Goal: Task Accomplishment & Management: Manage account settings

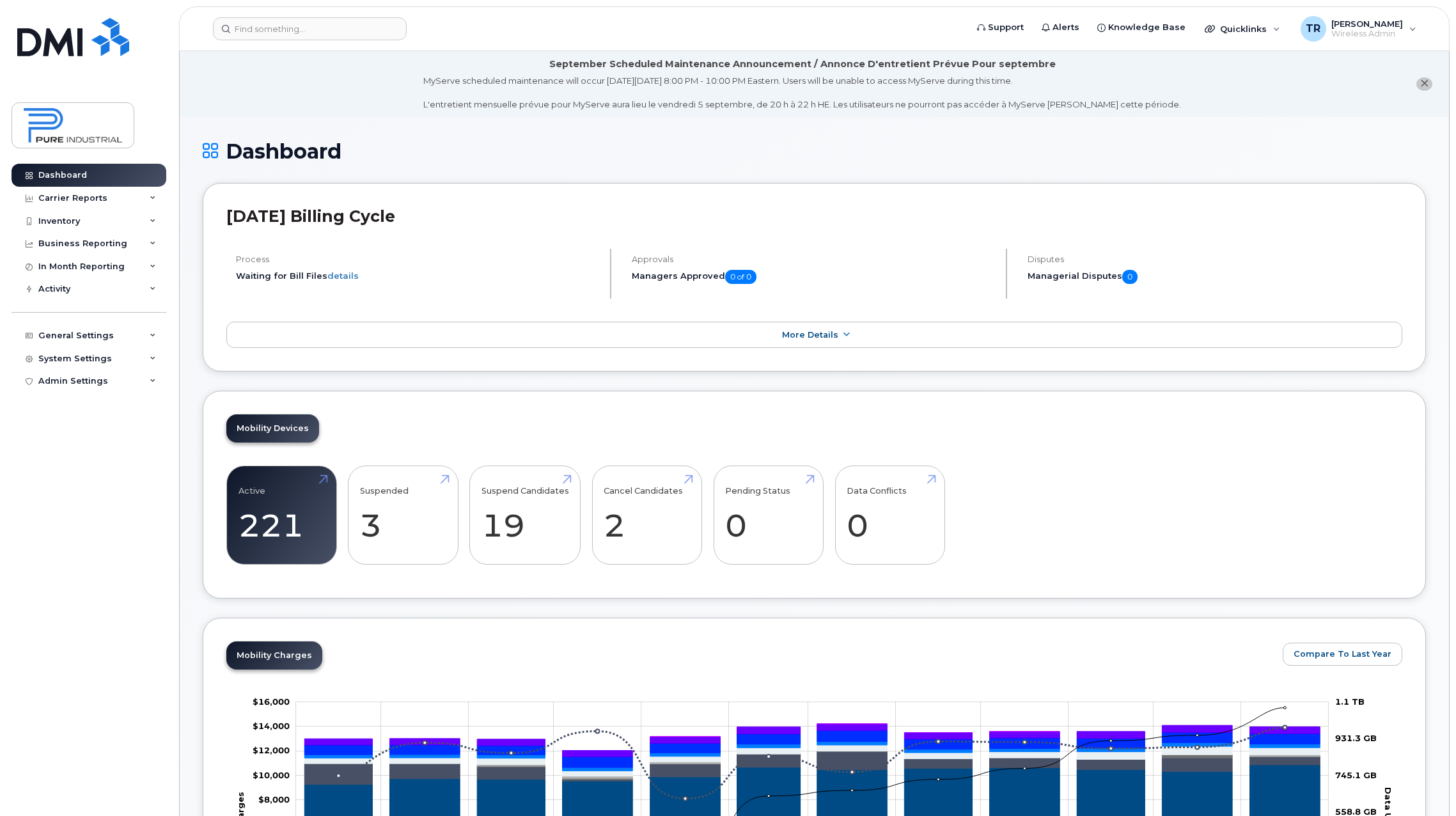
scroll to position [512, 0]
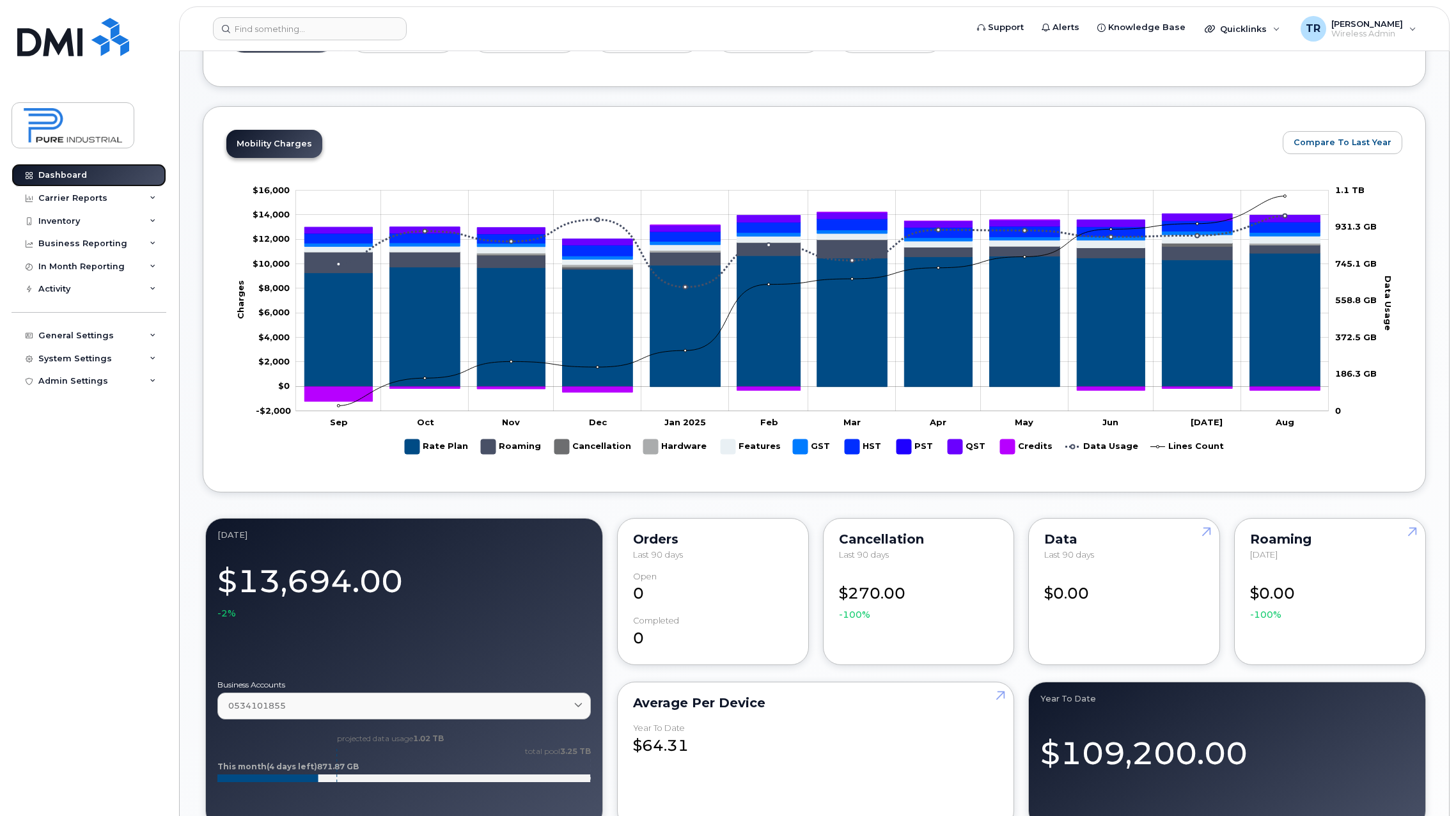
click at [60, 172] on div "Dashboard" at bounding box center [63, 175] width 49 height 10
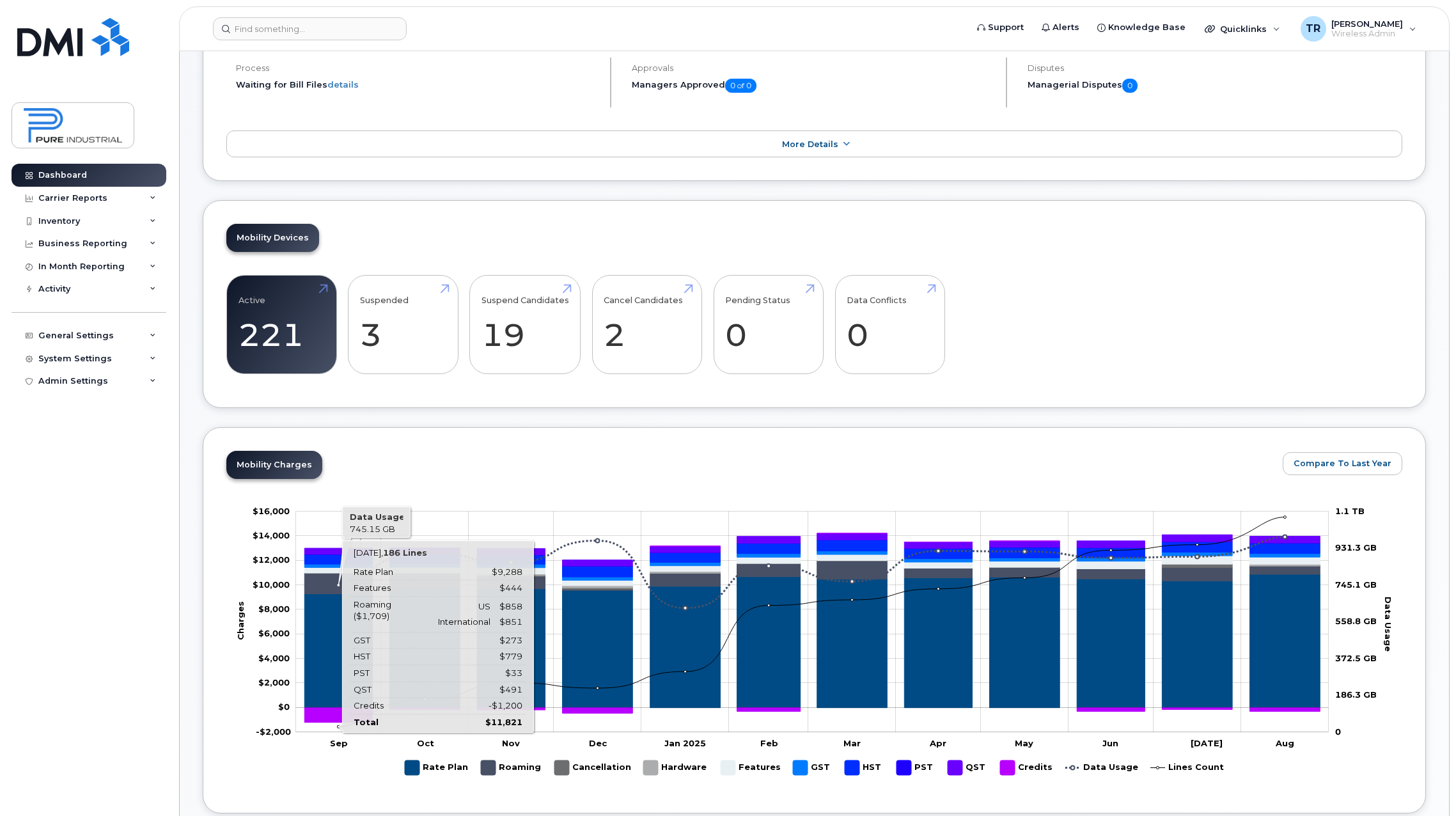
scroll to position [256, 0]
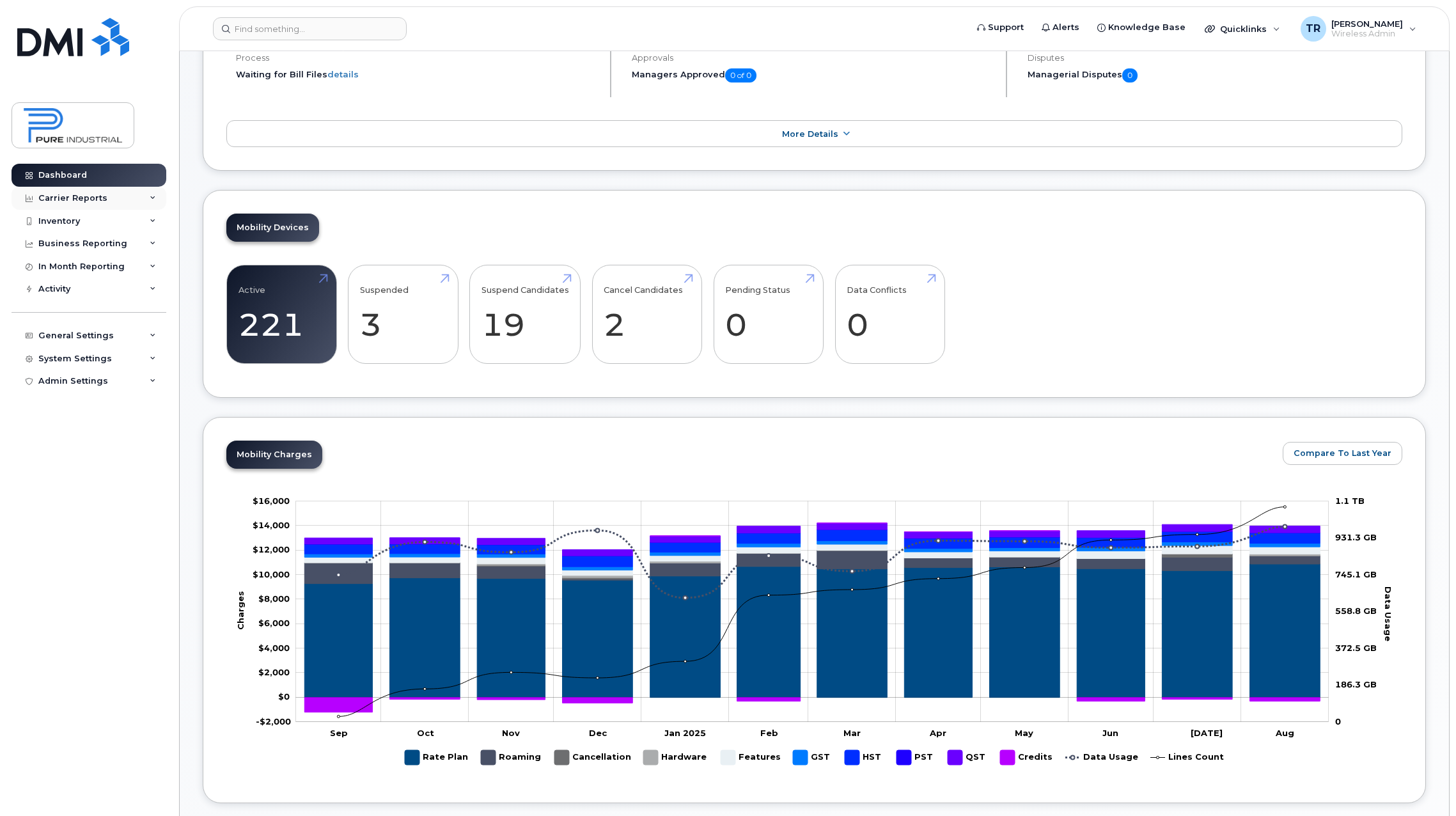
click at [76, 196] on div "Carrier Reports" at bounding box center [73, 198] width 69 height 10
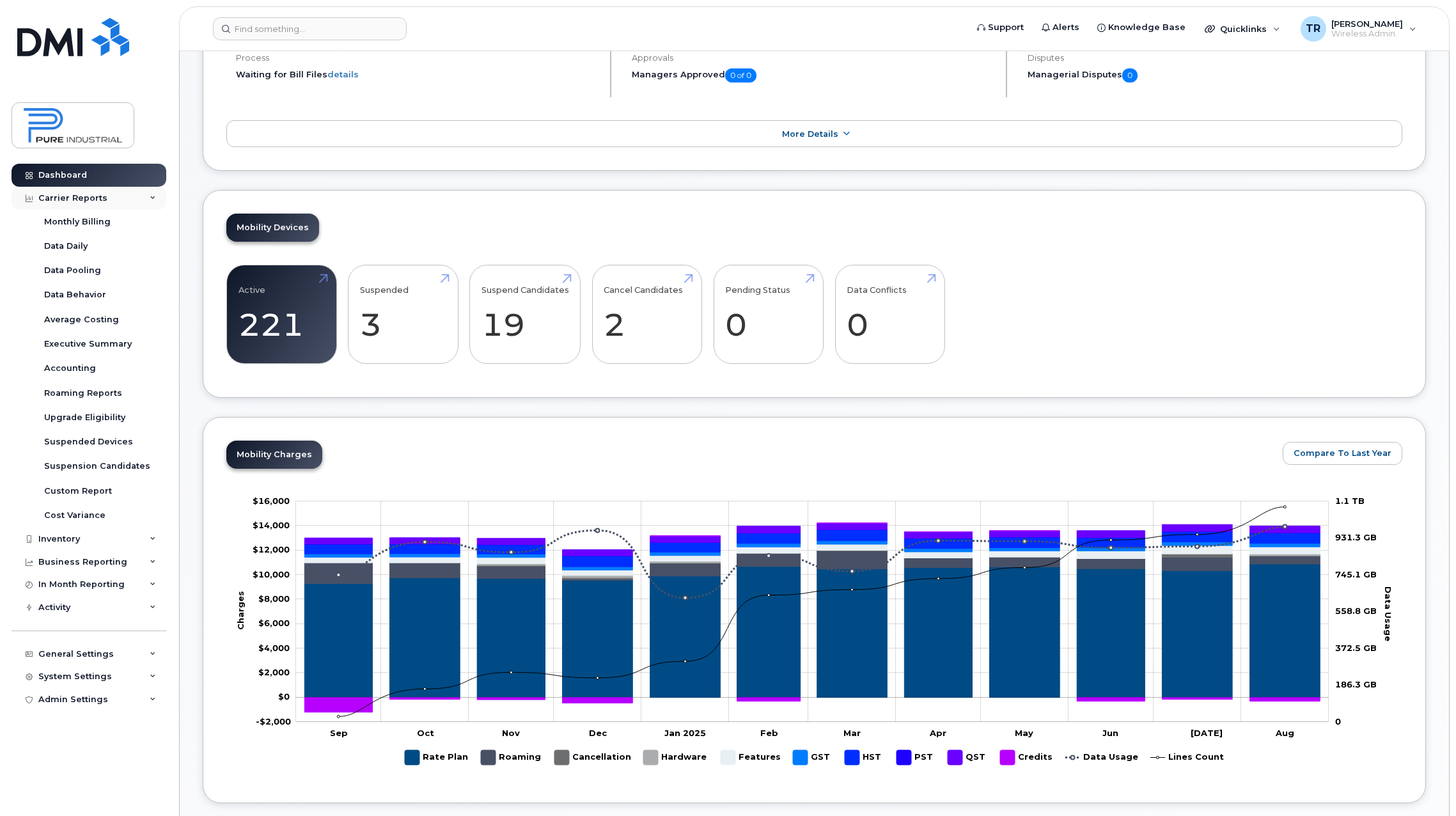
click at [75, 202] on div "Carrier Reports" at bounding box center [73, 198] width 69 height 10
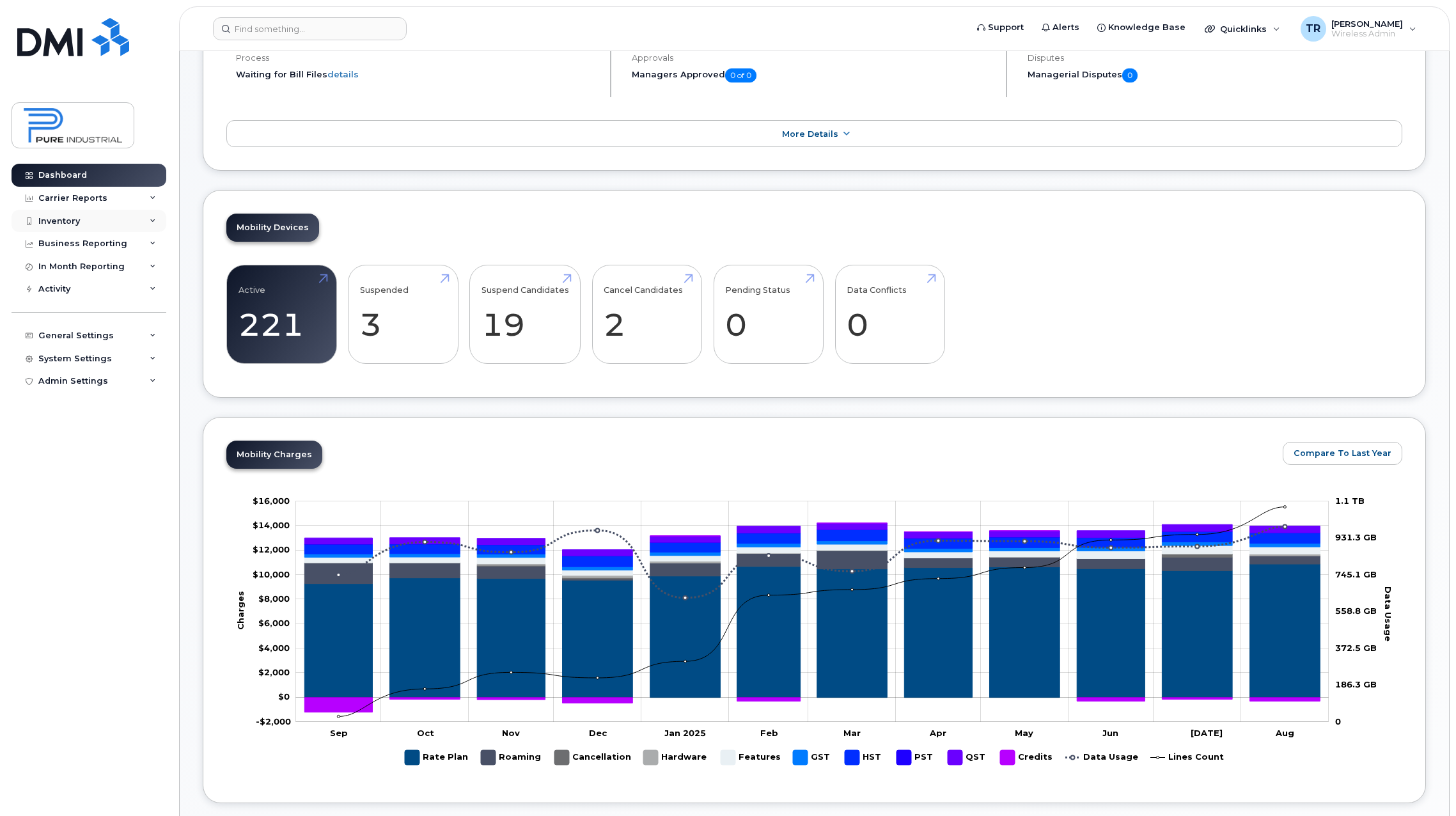
click at [69, 219] on div "Inventory" at bounding box center [59, 220] width 41 height 10
click at [68, 241] on div "Mobility Devices" at bounding box center [79, 244] width 72 height 11
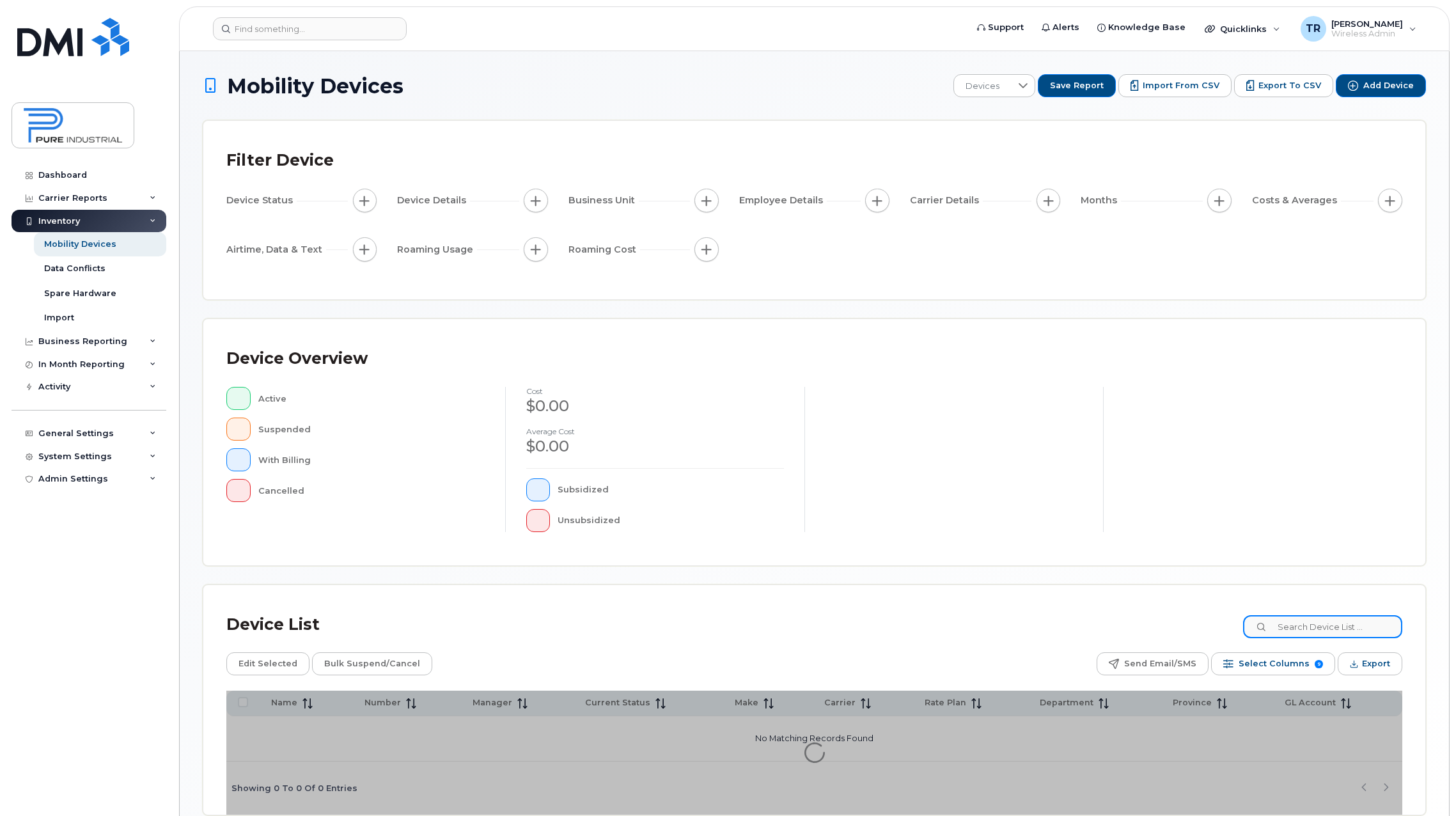
click at [1322, 627] on input at bounding box center [1322, 626] width 159 height 23
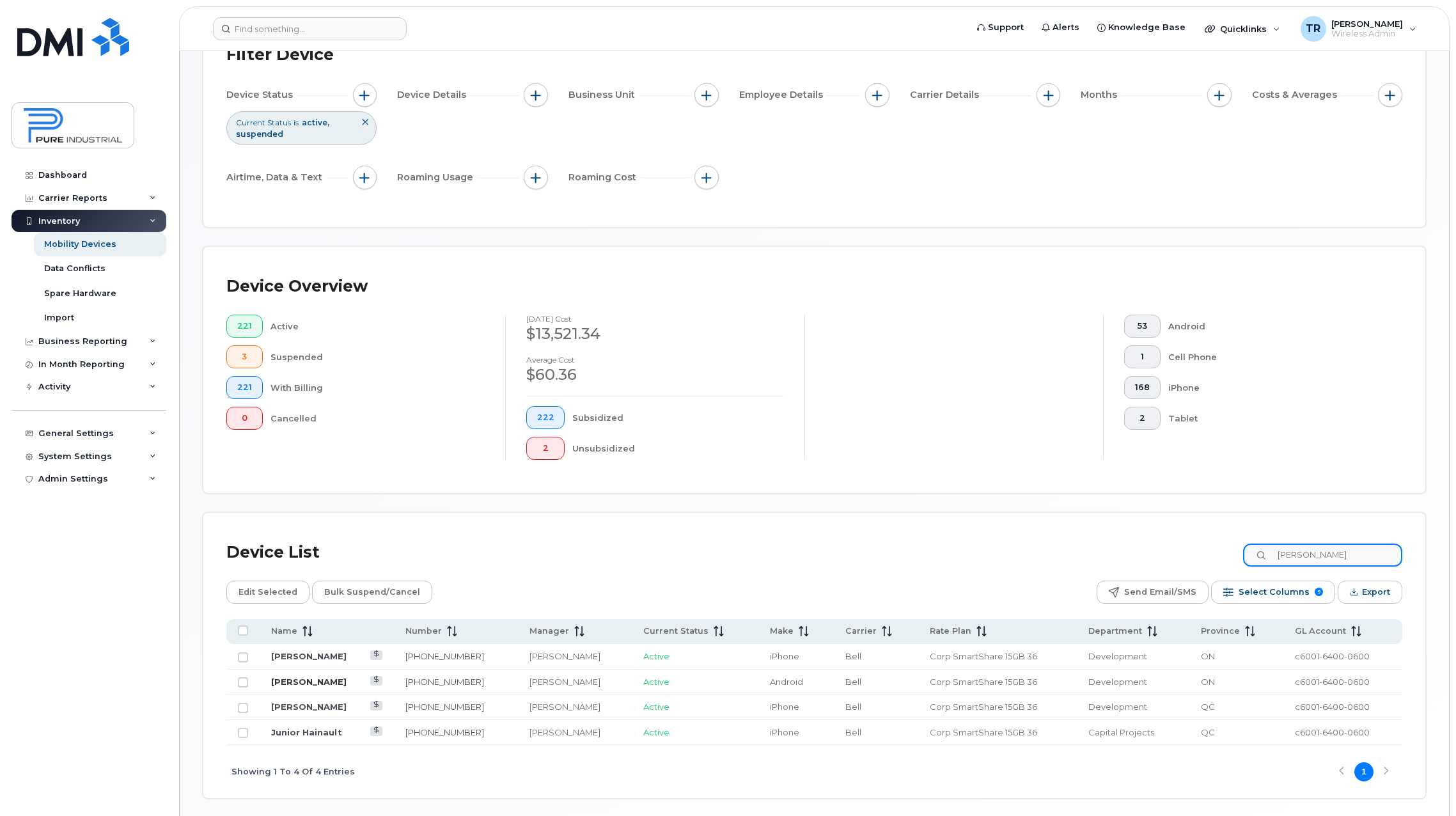
scroll to position [128, 0]
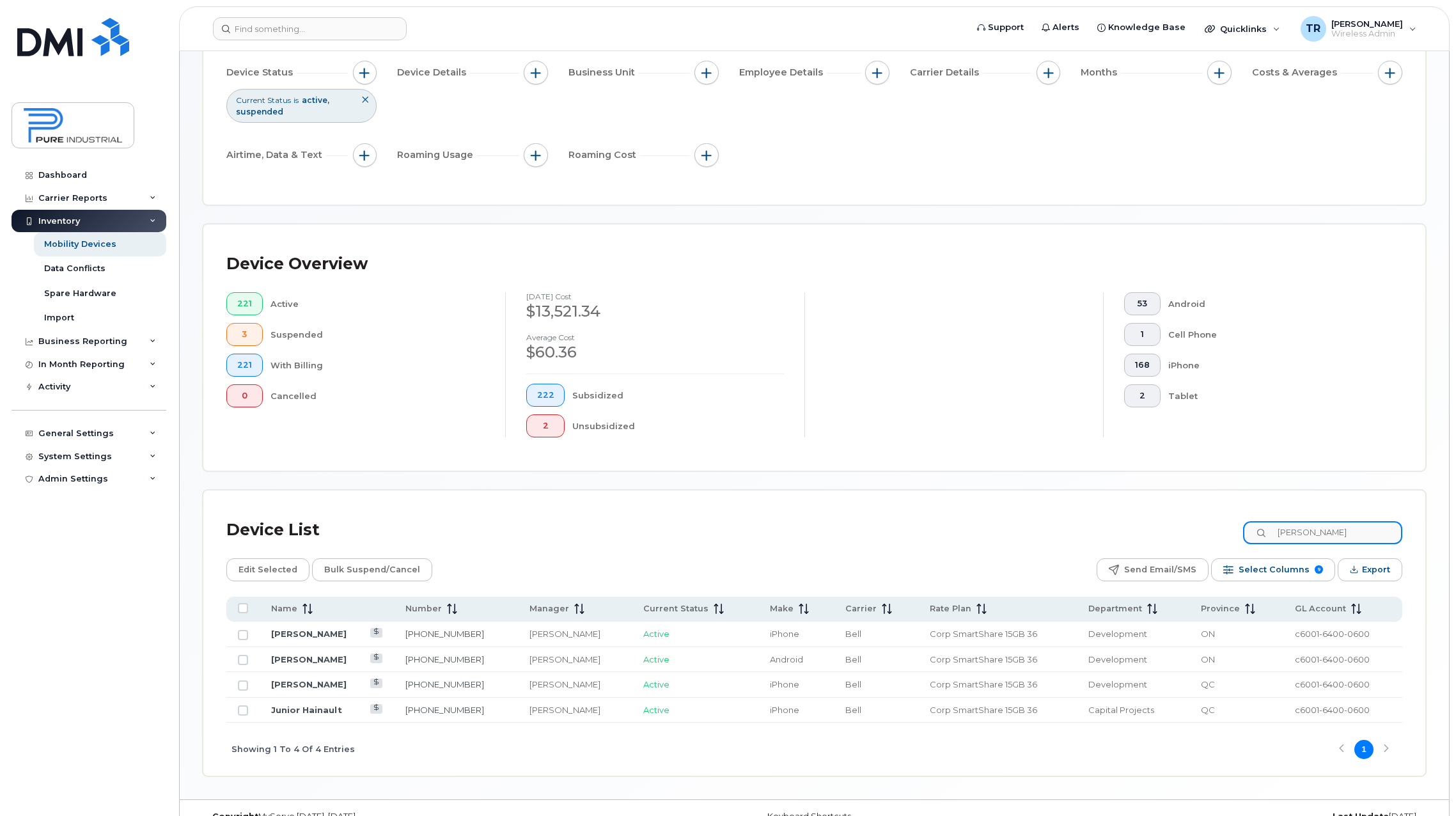
drag, startPoint x: 1337, startPoint y: 530, endPoint x: 1301, endPoint y: 530, distance: 36.0
click at [1301, 530] on input "tim" at bounding box center [1322, 532] width 159 height 23
type input "t"
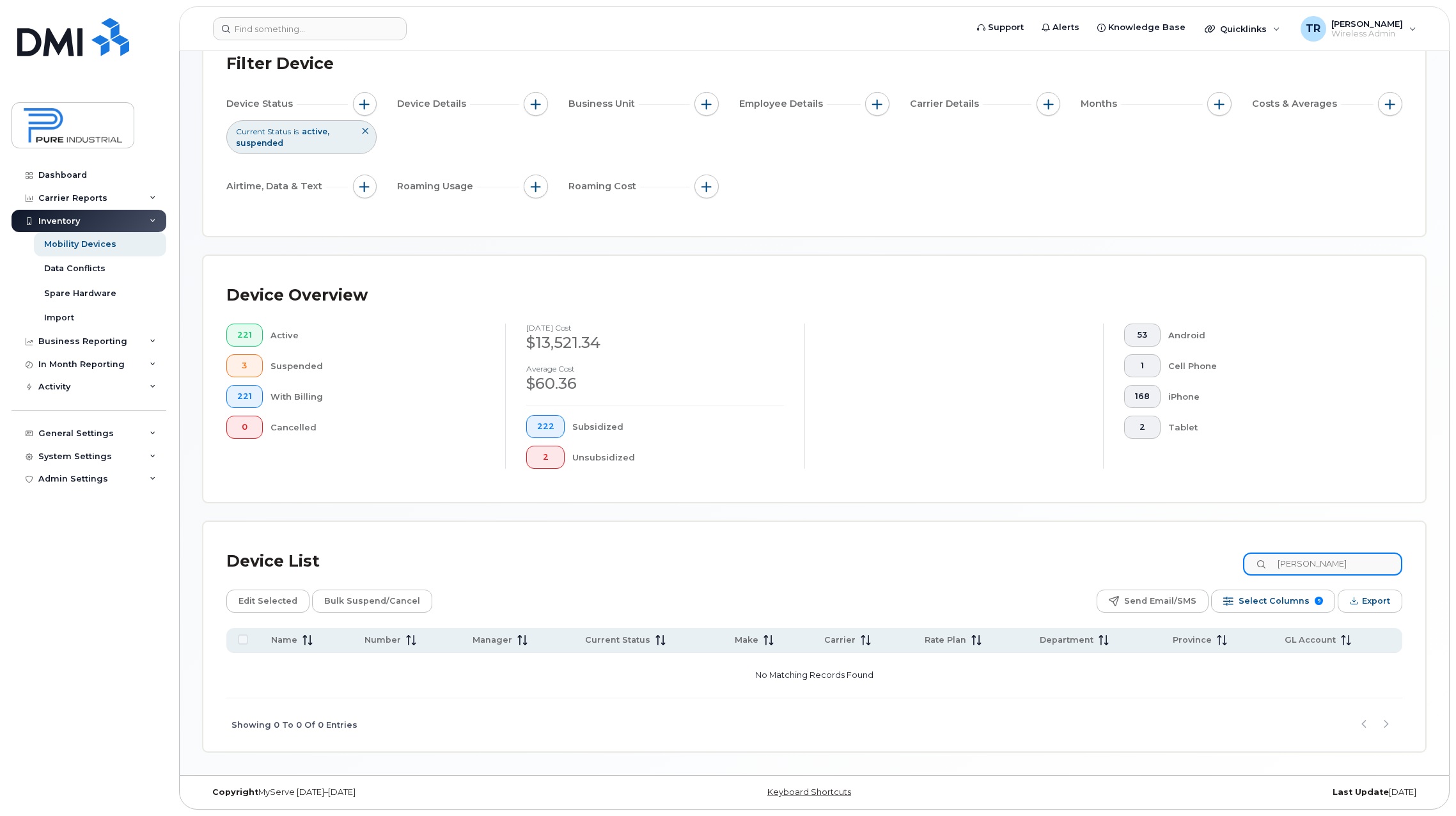
scroll to position [76, 0]
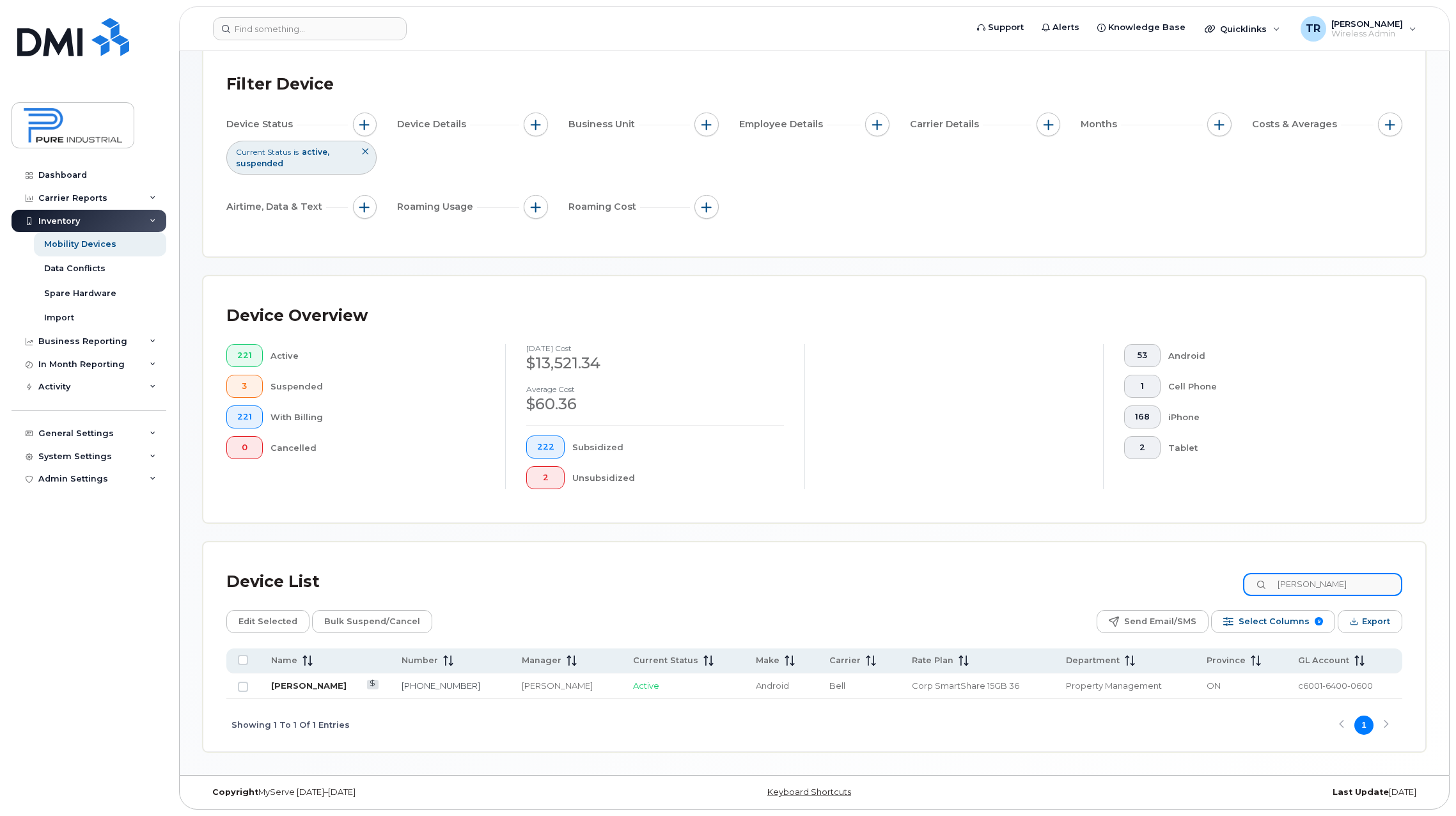
type input "shawn"
click at [293, 685] on link "[PERSON_NAME]" at bounding box center [308, 684] width 76 height 10
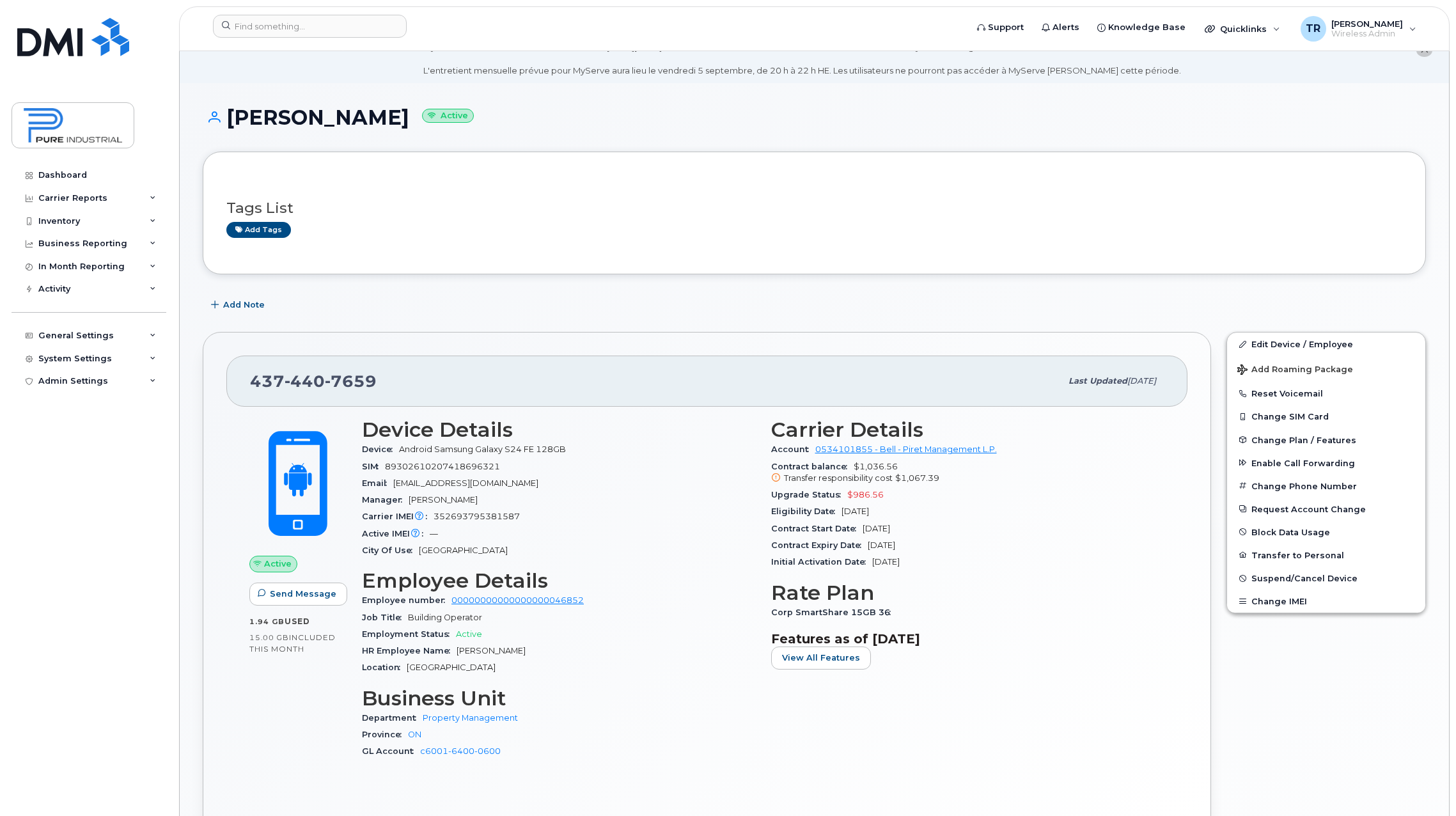
scroll to position [63, 0]
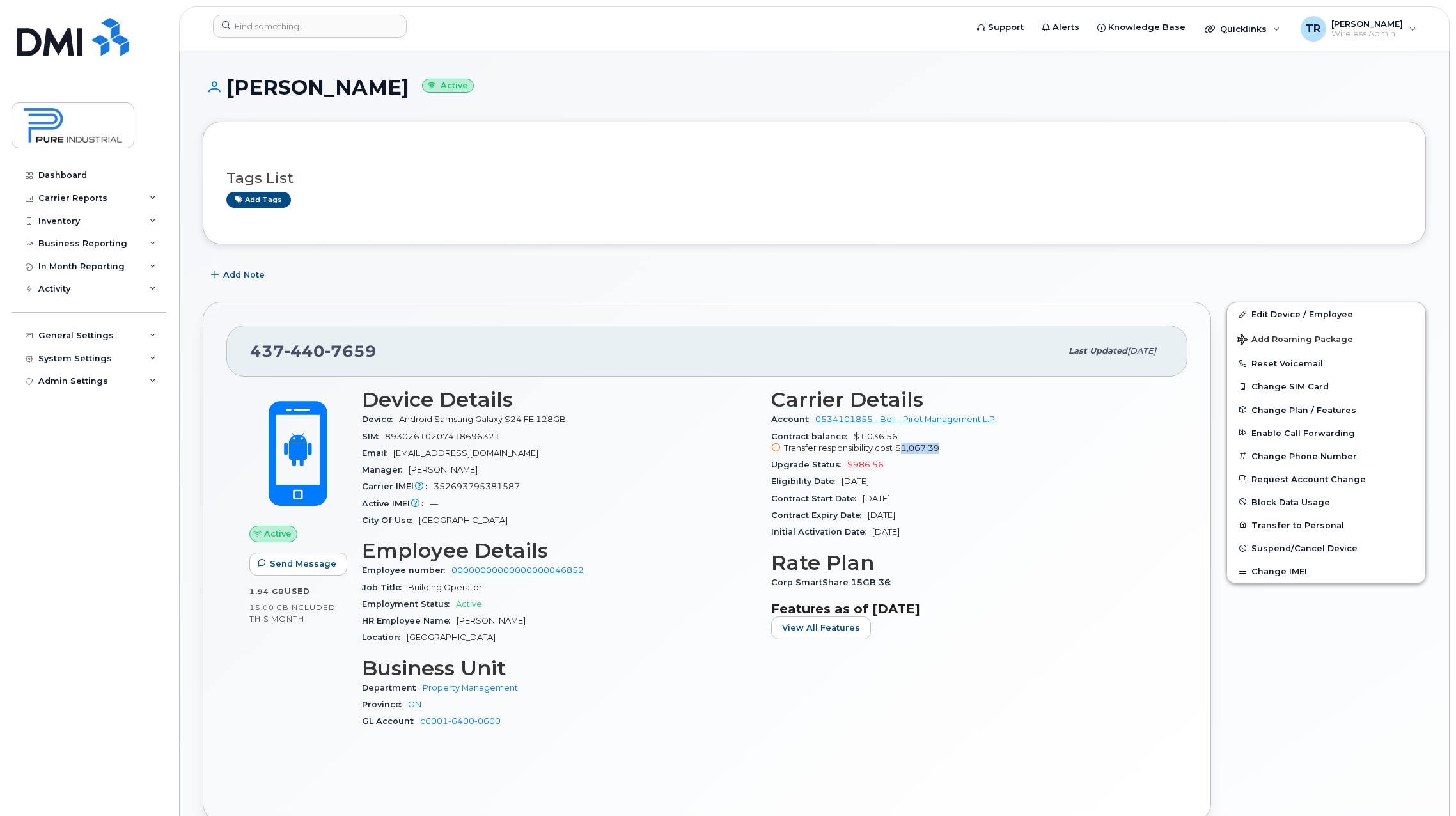
drag, startPoint x: 899, startPoint y: 448, endPoint x: 958, endPoint y: 447, distance: 59.0
click at [958, 447] on div "Transfer responsibility cost $1,067.39" at bounding box center [968, 448] width 394 height 11
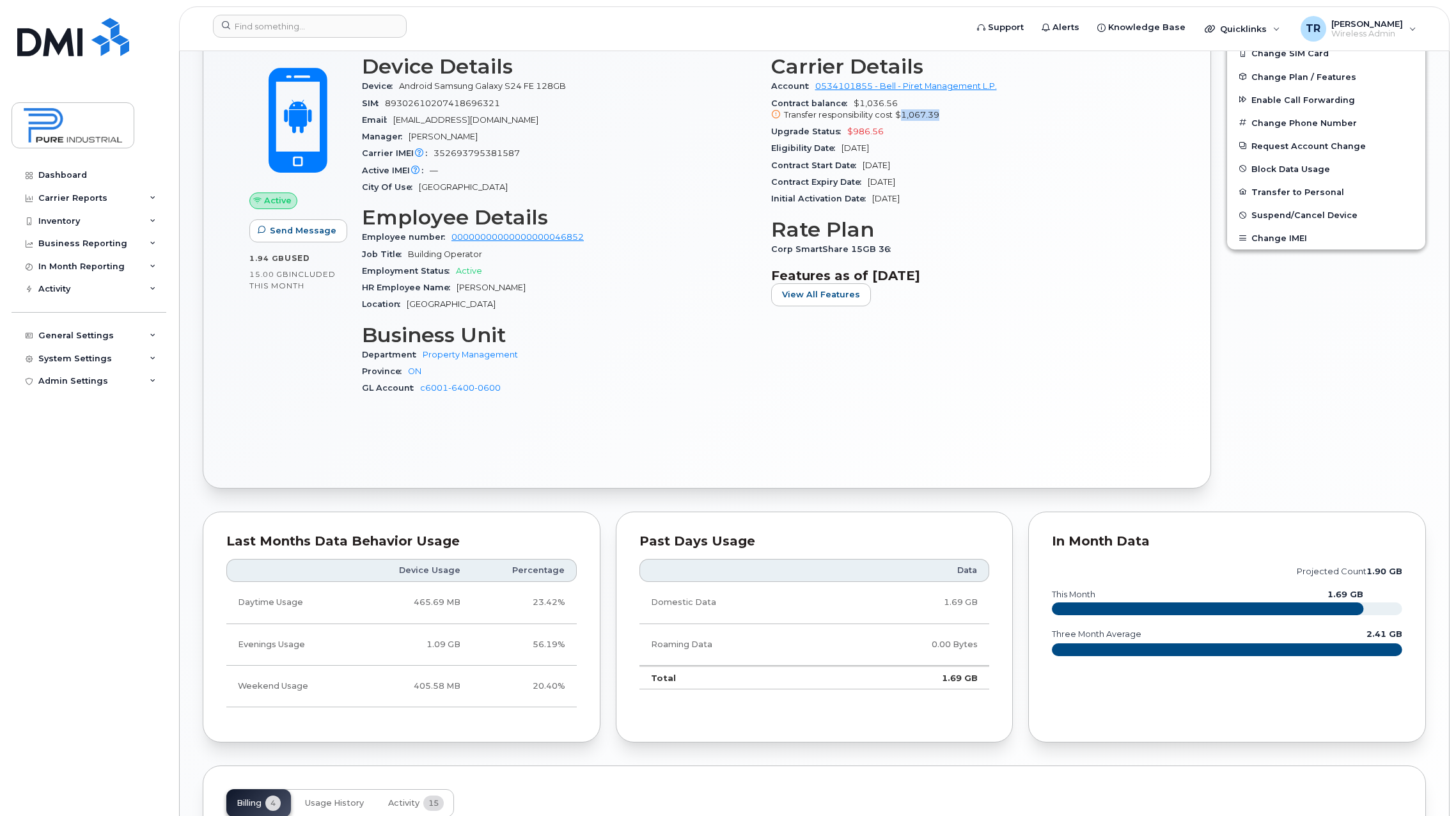
scroll to position [156, 0]
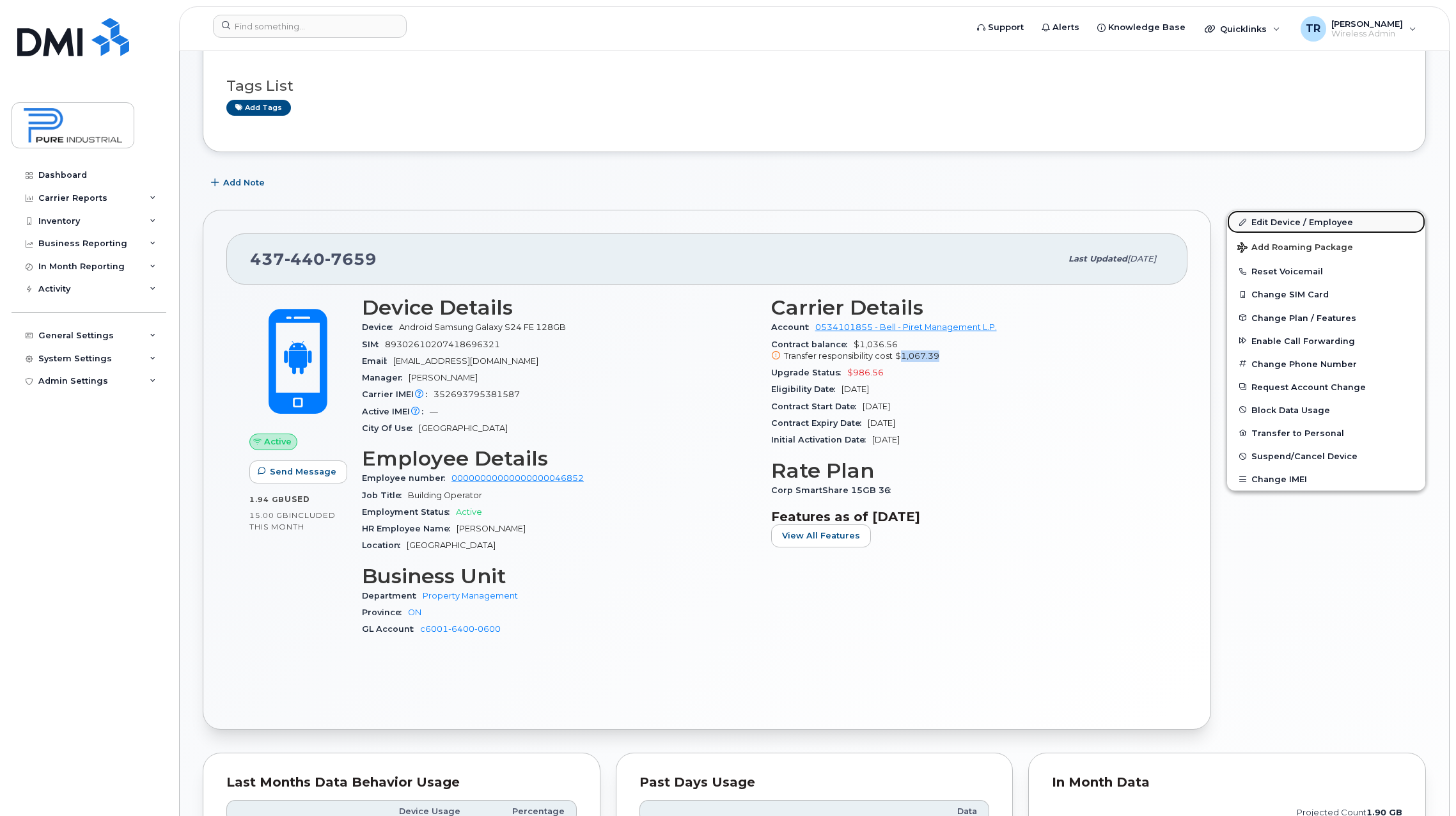
click at [1331, 225] on link "Edit Device / Employee" at bounding box center [1326, 221] width 198 height 23
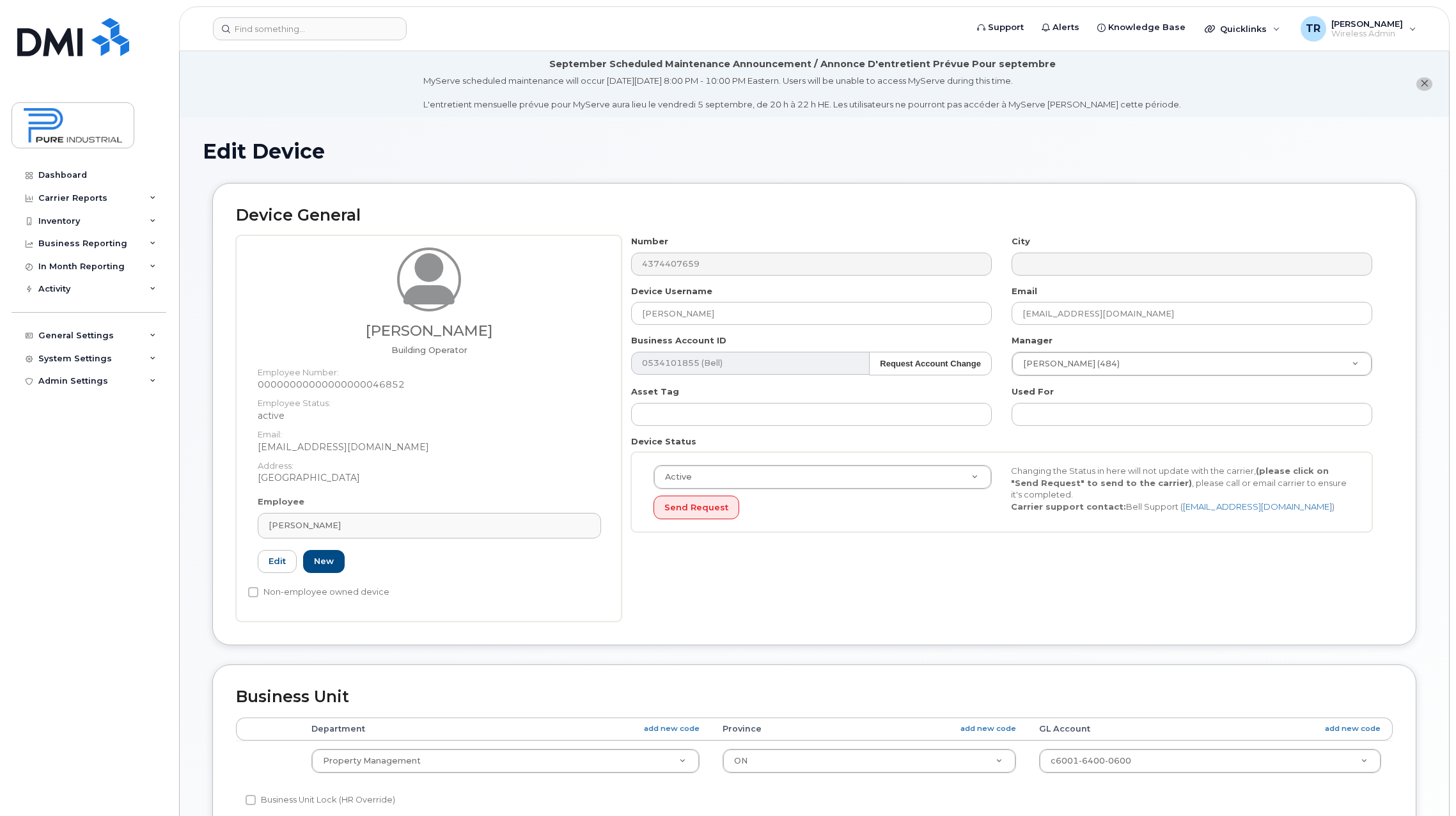
select select "5773520"
select select "5773507"
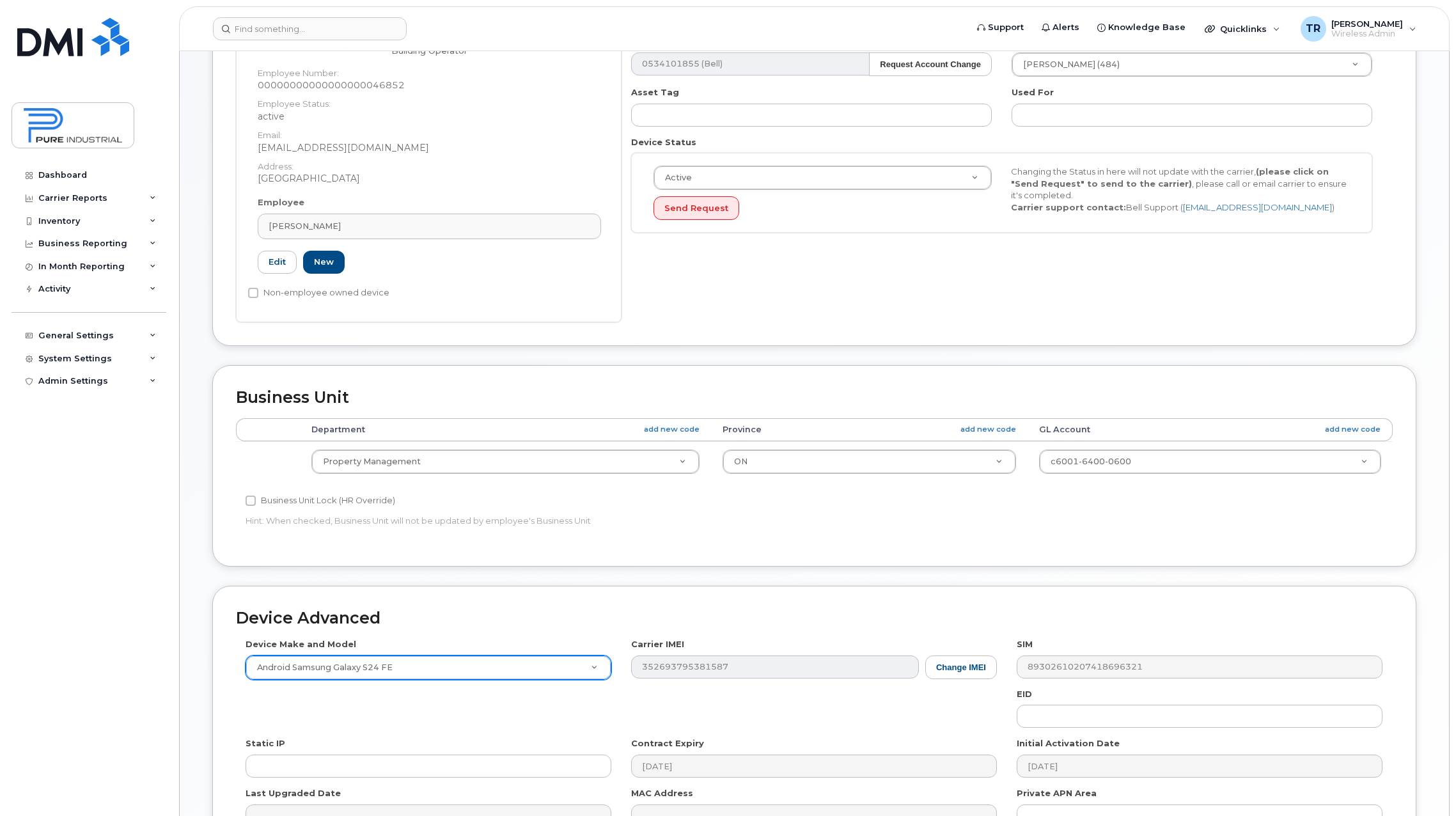
scroll to position [319, 0]
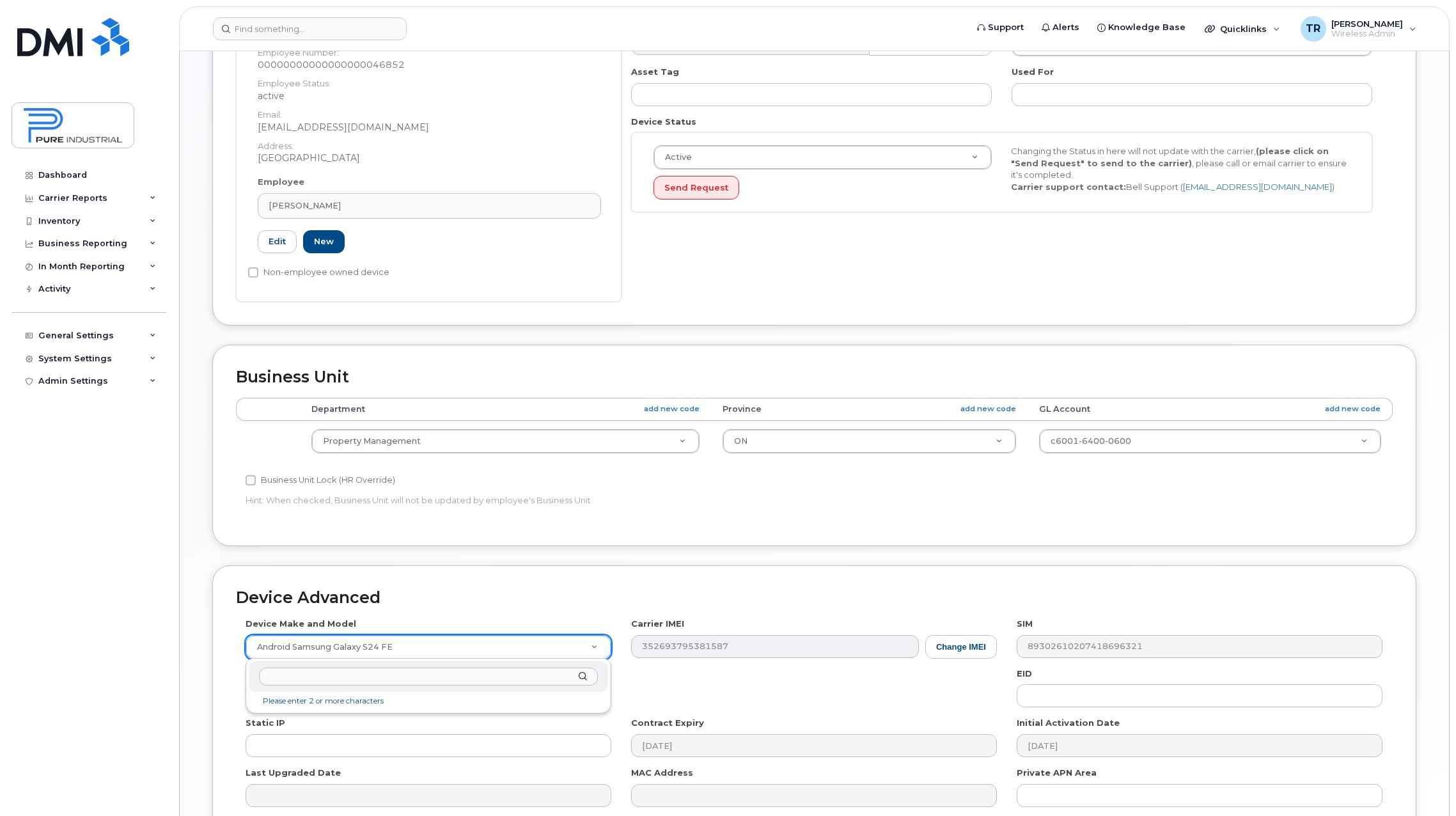
click at [384, 673] on input "text" at bounding box center [428, 677] width 339 height 19
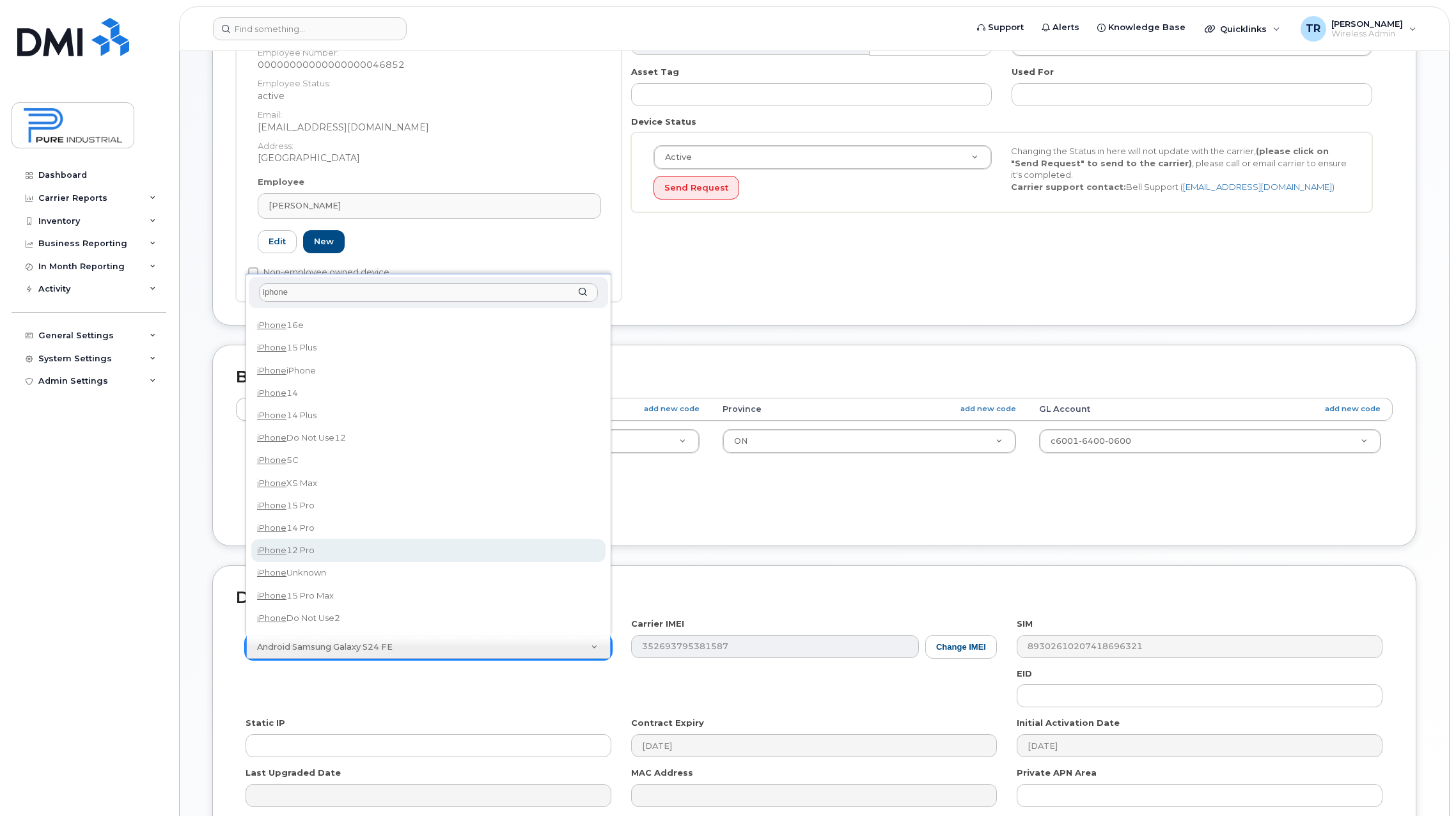
scroll to position [0, 0]
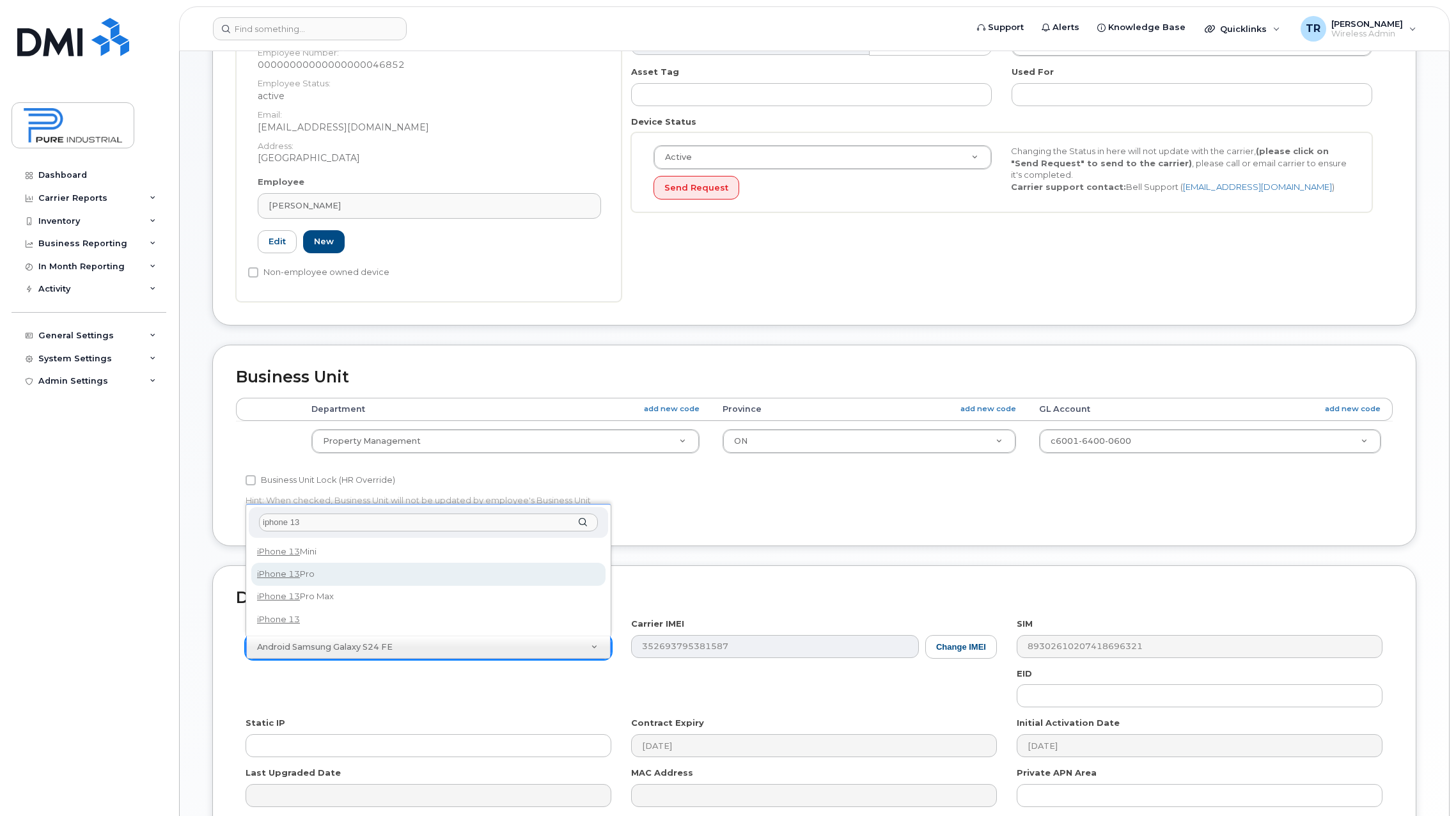
type input "iphone 13"
select select "2614"
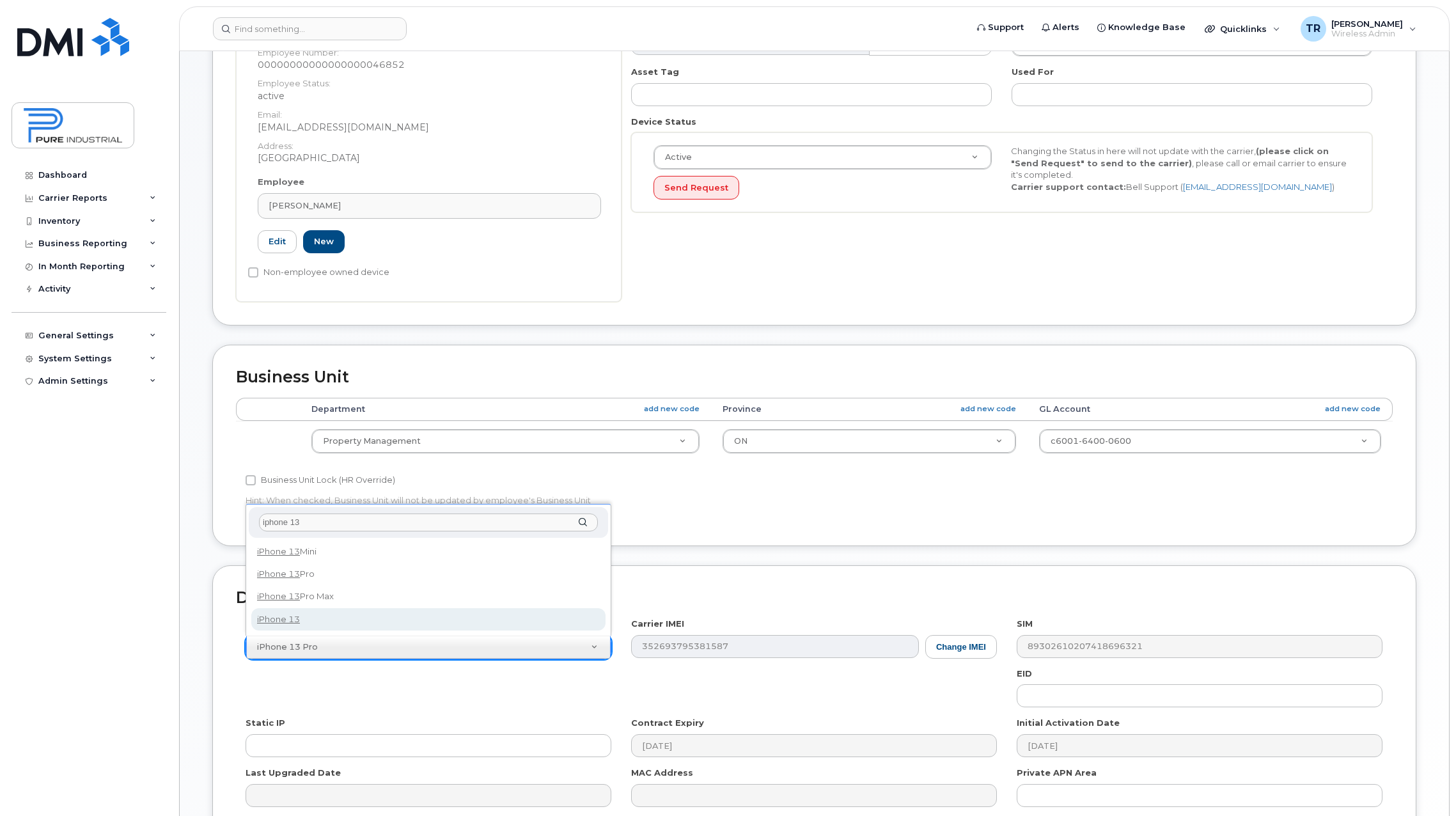
type input "iphone 13"
select select "2612"
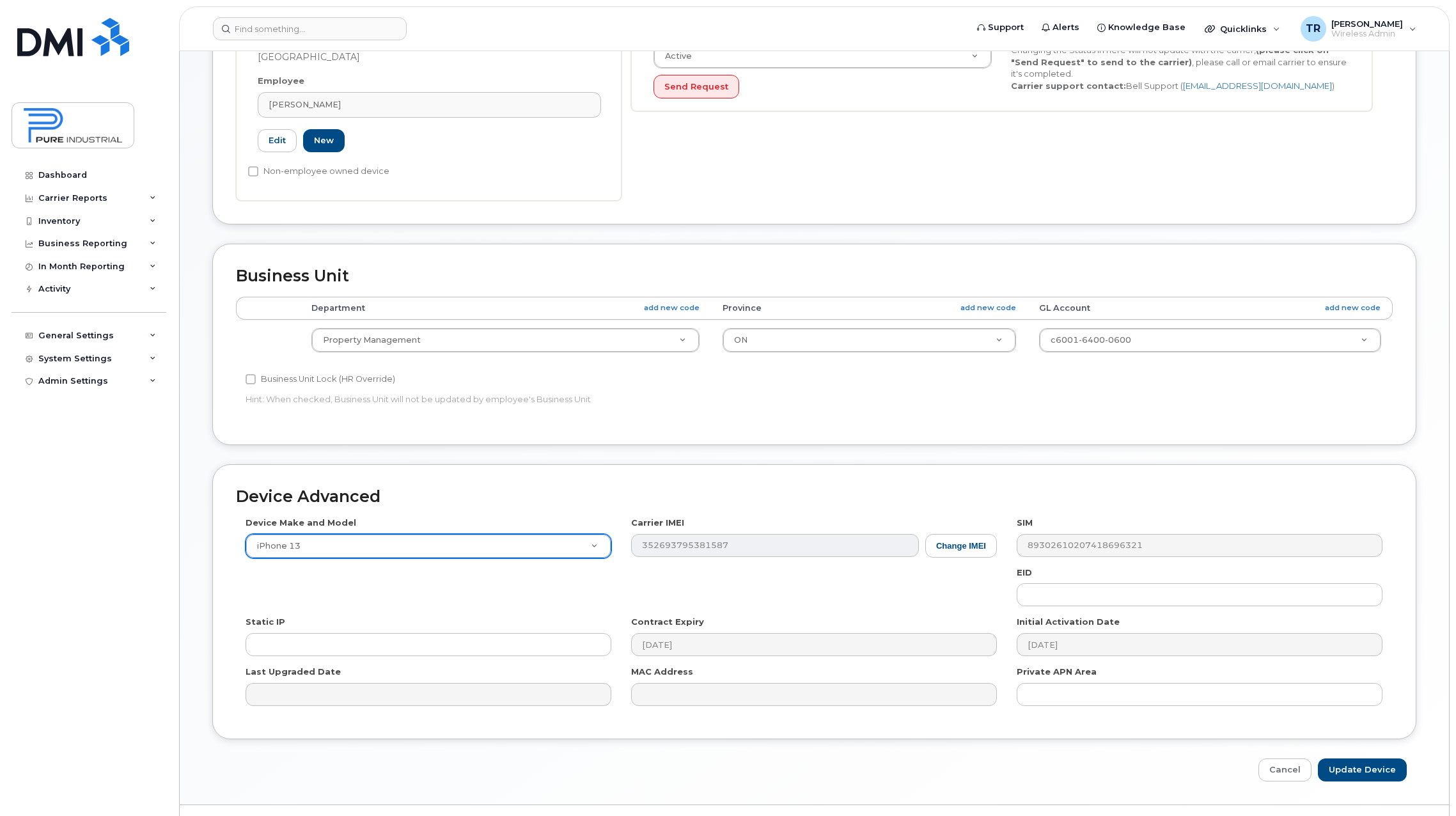
scroll to position [450, 0]
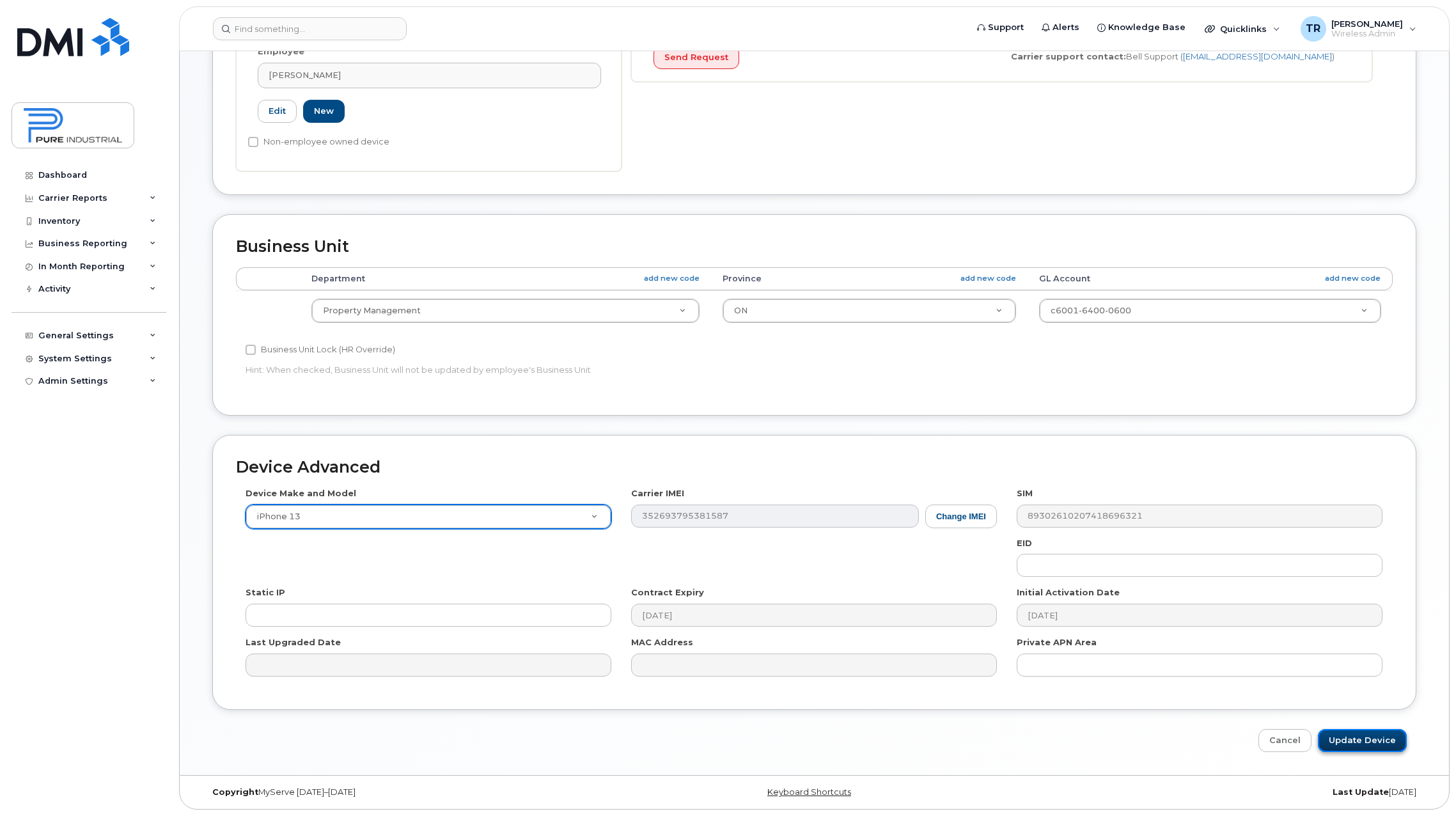
click at [1354, 739] on input "Update Device" at bounding box center [1362, 739] width 89 height 23
type input "Saving..."
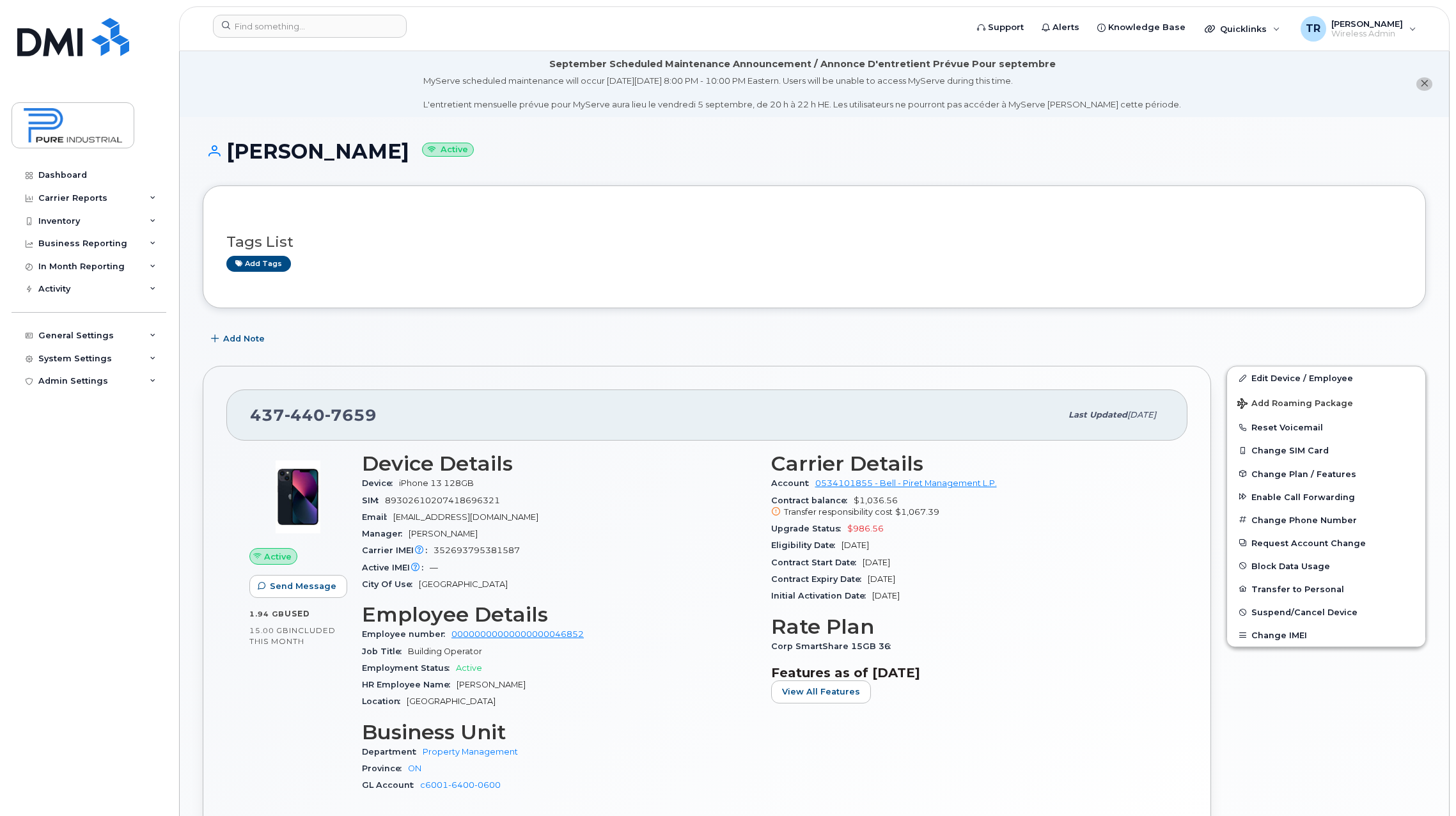
drag, startPoint x: 843, startPoint y: 547, endPoint x: 901, endPoint y: 546, distance: 58.0
click at [901, 546] on div "Eligibility Date May 05, 2028" at bounding box center [968, 545] width 394 height 17
drag, startPoint x: 901, startPoint y: 546, endPoint x: 1013, endPoint y: 557, distance: 112.5
click at [1013, 557] on div "Contract Start Date May 05, 2025" at bounding box center [968, 563] width 394 height 17
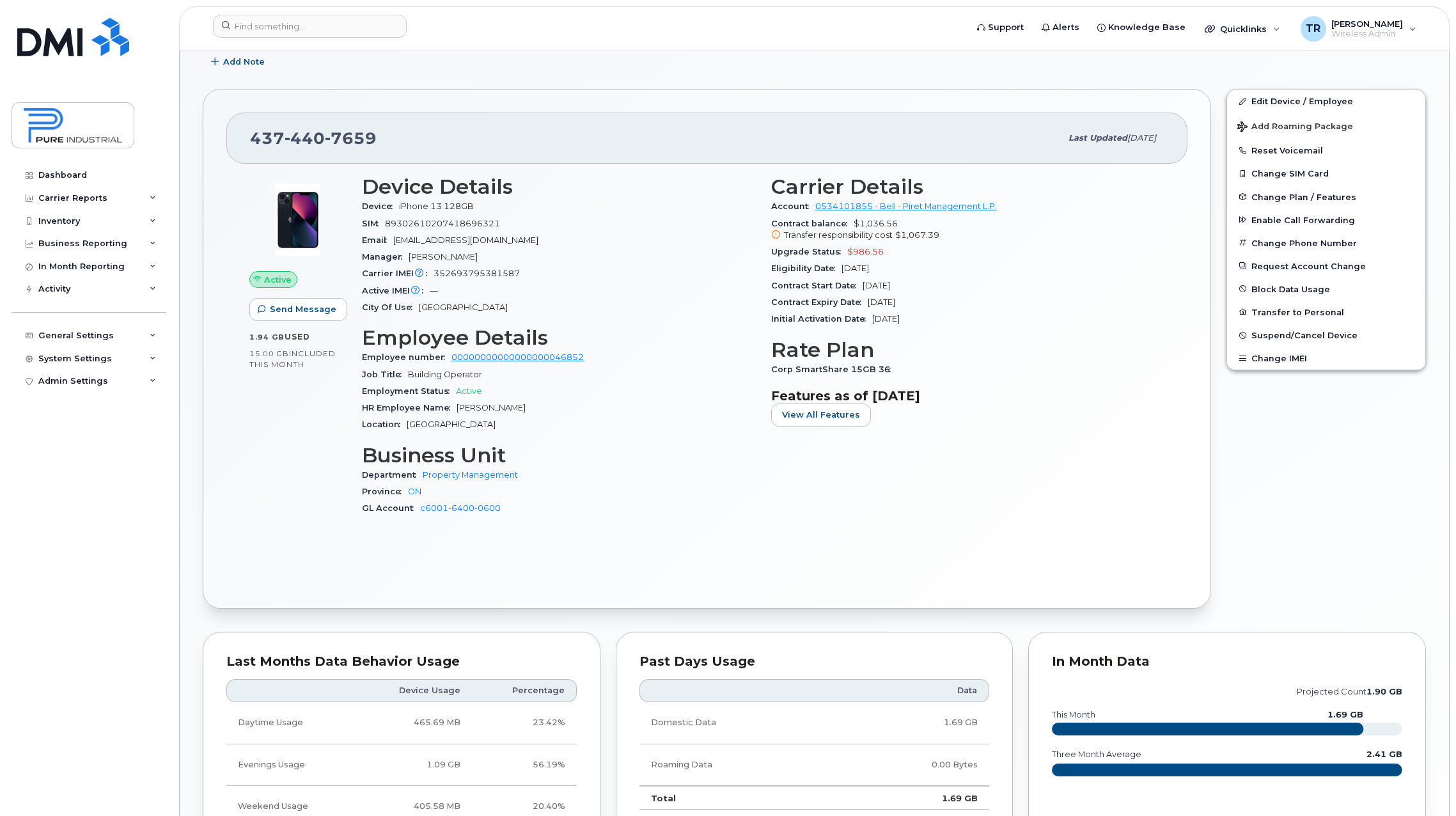
scroll to position [28, 0]
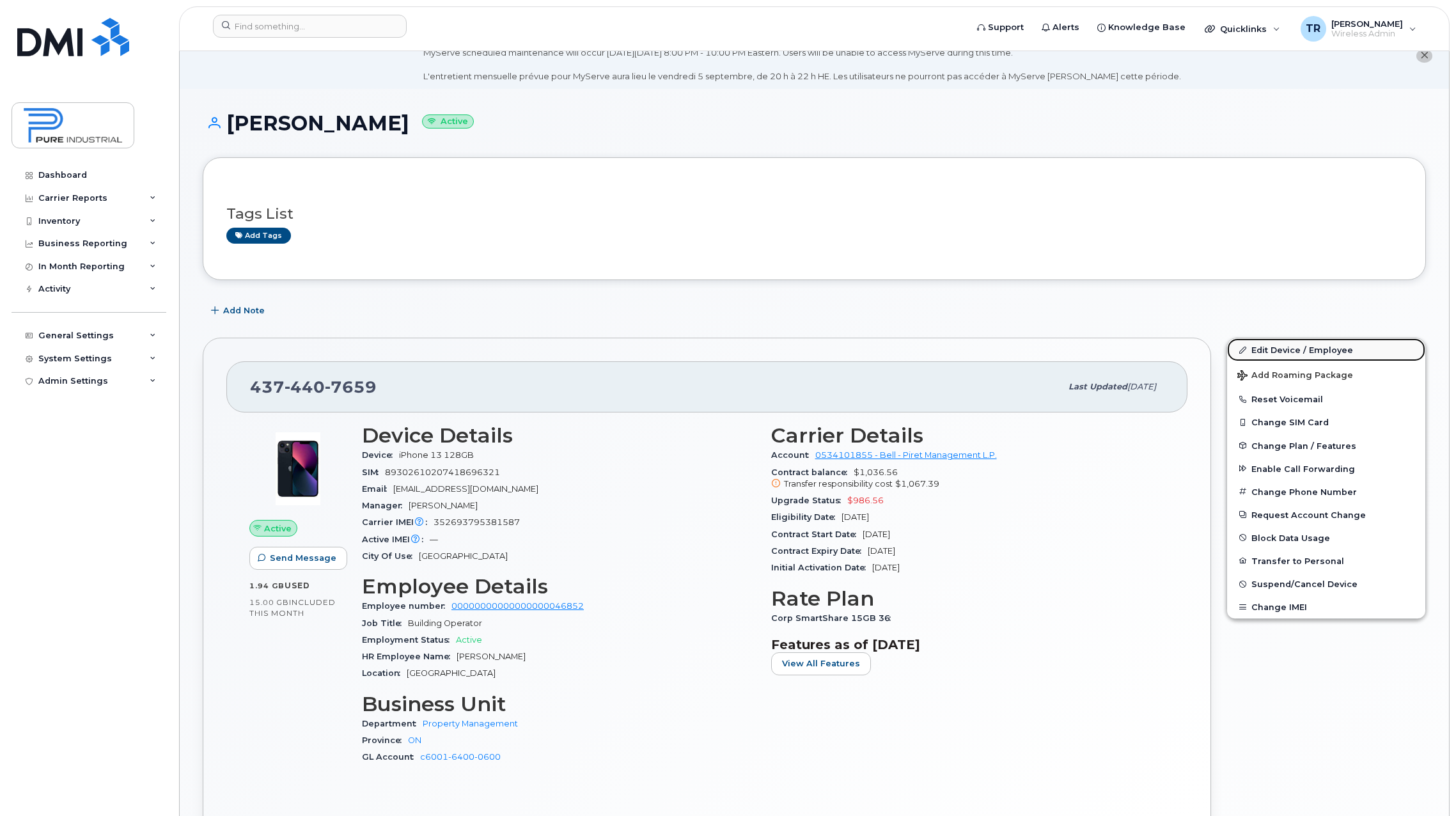
click at [1251, 345] on link "Edit Device / Employee" at bounding box center [1326, 349] width 198 height 23
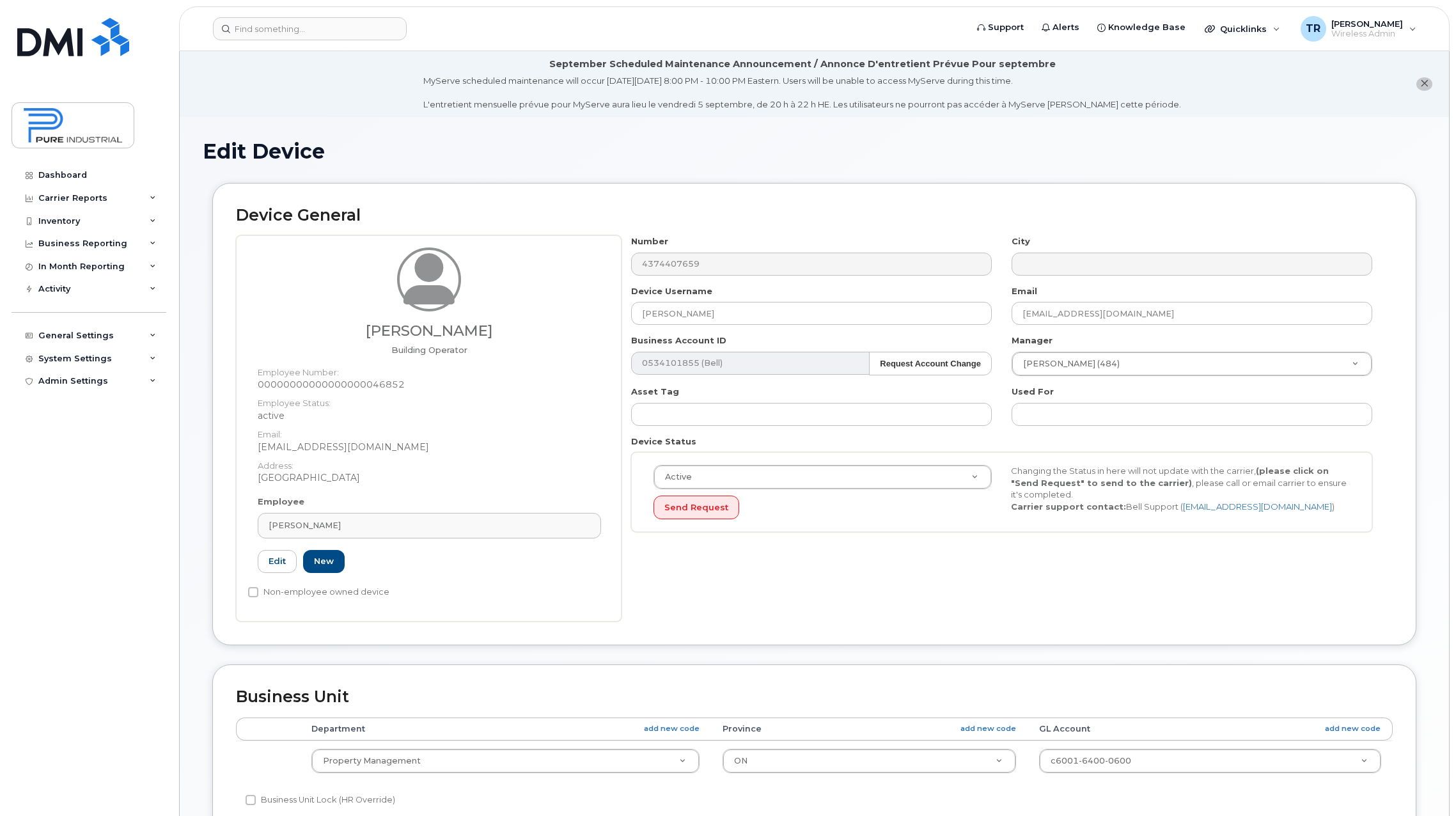
select select "5773520"
select select "5773507"
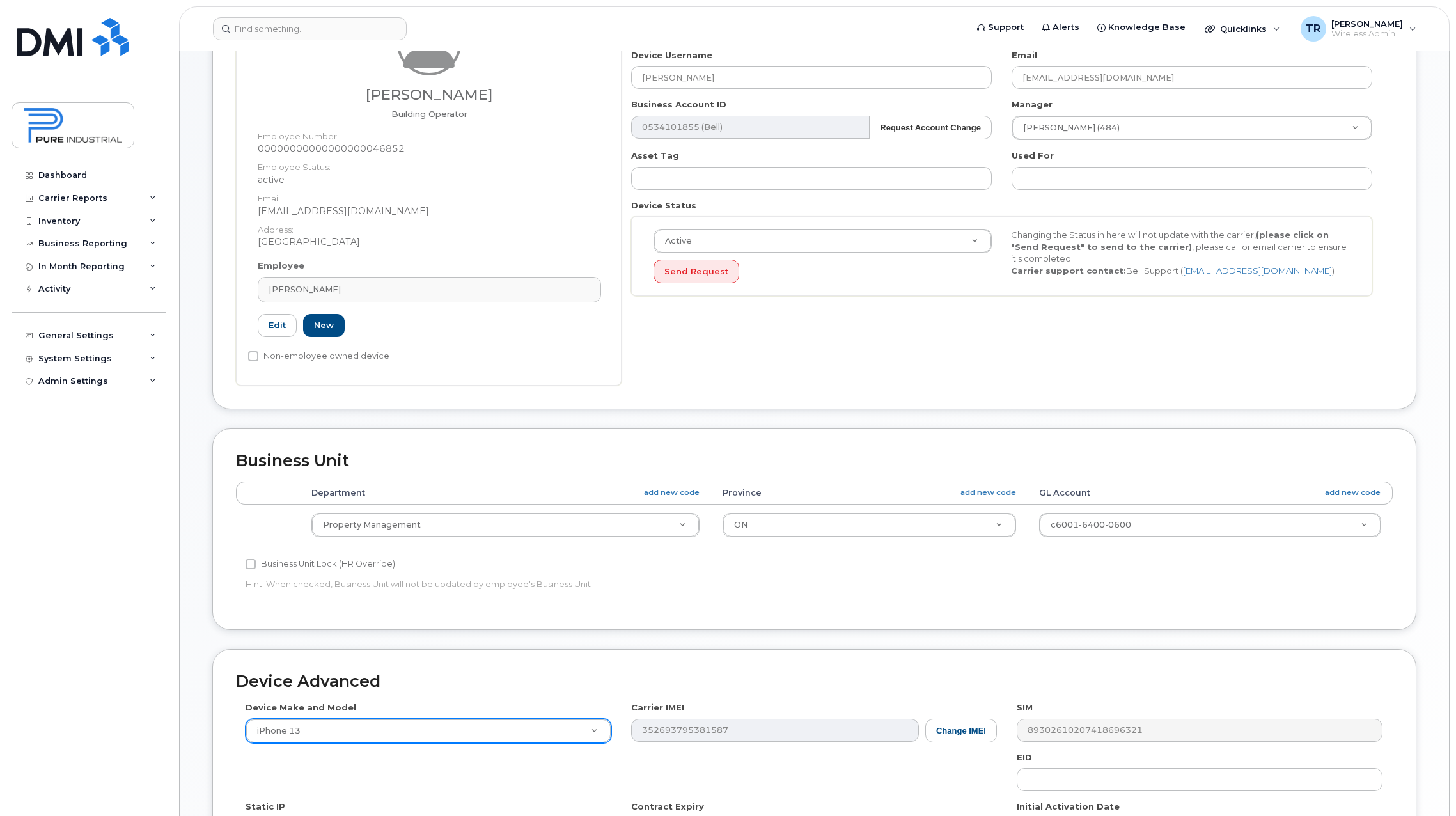
scroll to position [256, 0]
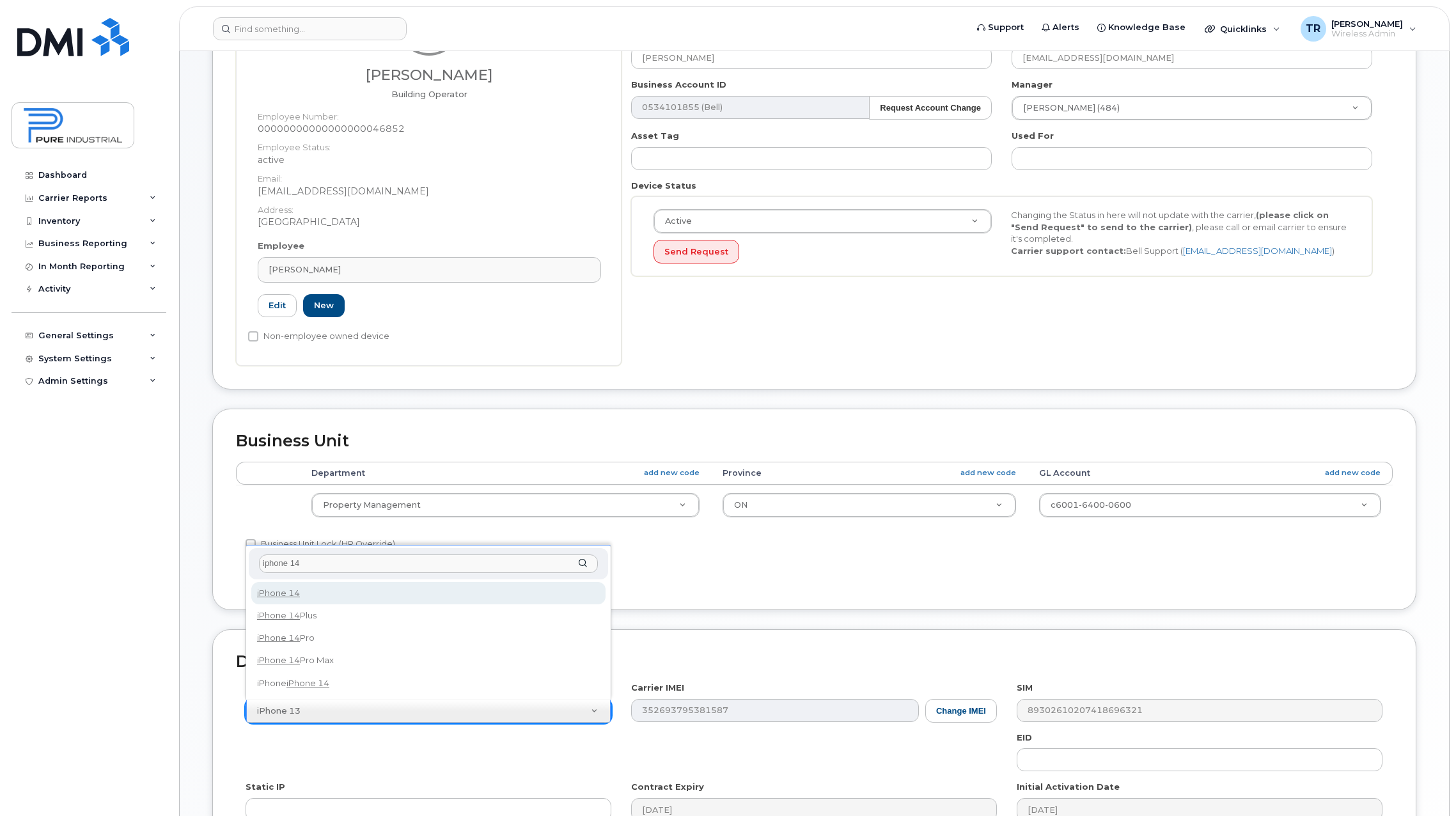
type input "iphone 14"
select select "2778"
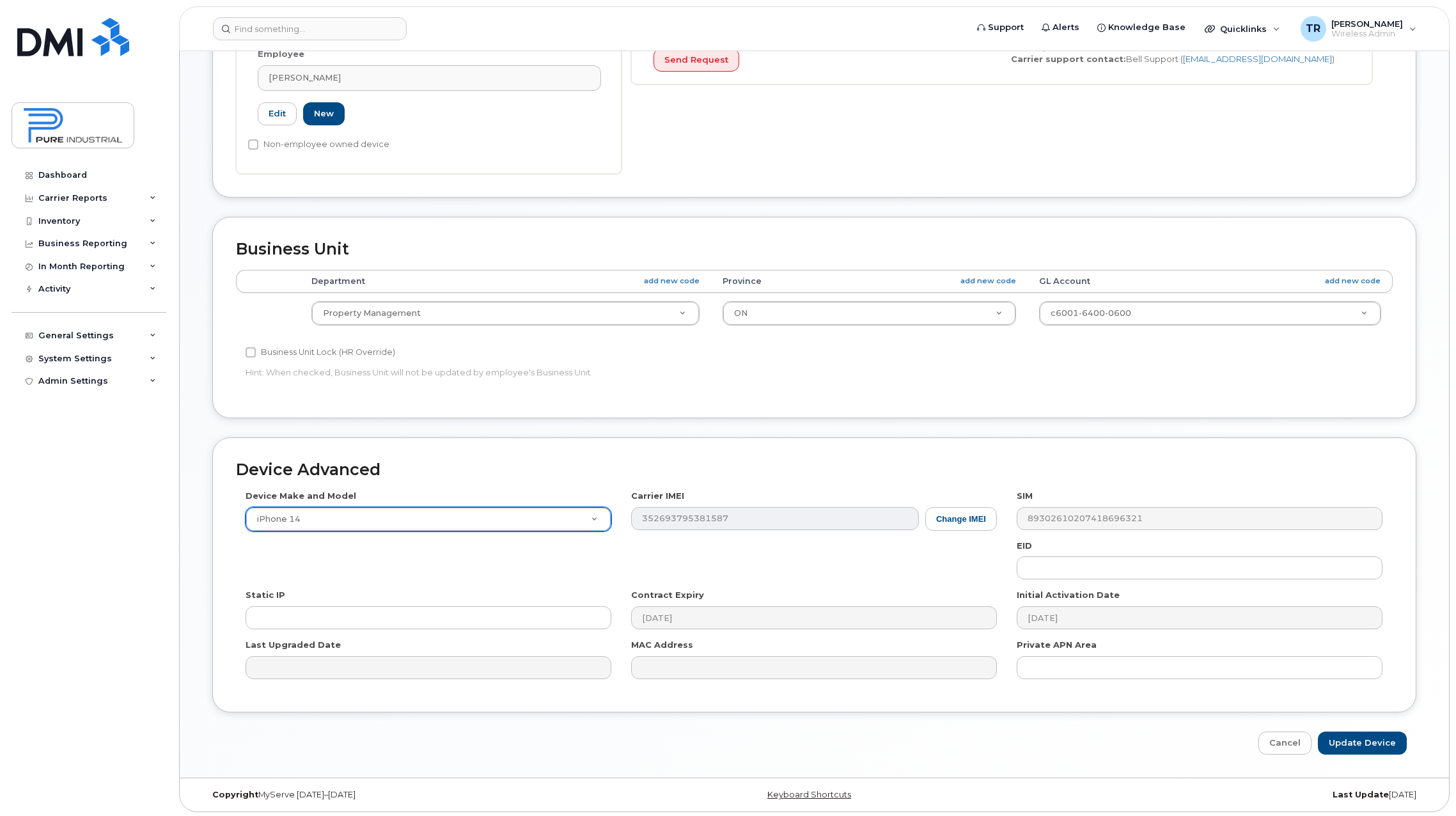
scroll to position [450, 0]
click at [1370, 744] on input "Update Device" at bounding box center [1362, 739] width 89 height 23
type input "Saving..."
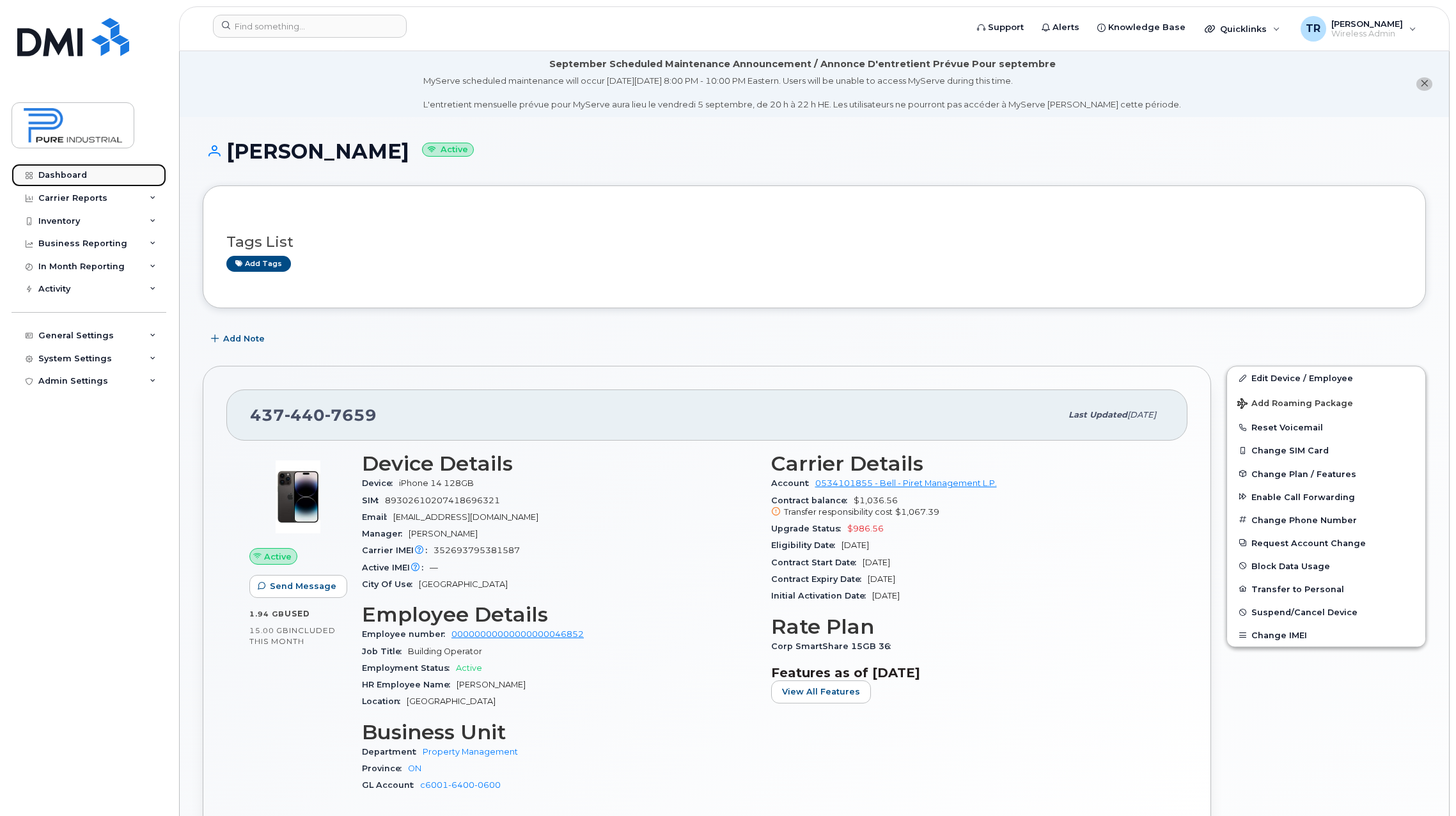
click at [66, 170] on div "Dashboard" at bounding box center [63, 175] width 49 height 10
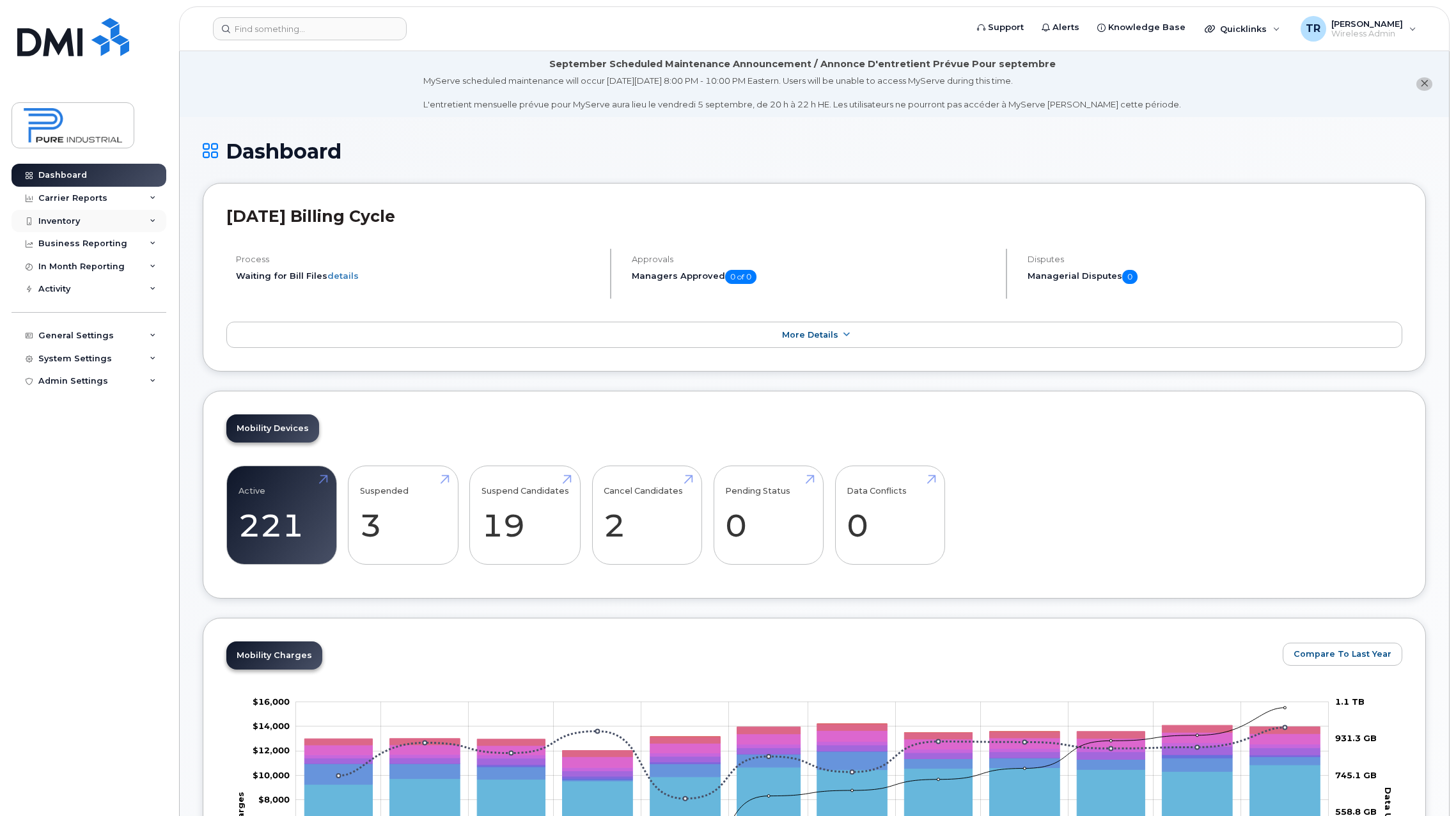
click at [78, 214] on div "Inventory" at bounding box center [89, 221] width 155 height 23
click at [86, 246] on div "Mobility Devices" at bounding box center [79, 244] width 72 height 11
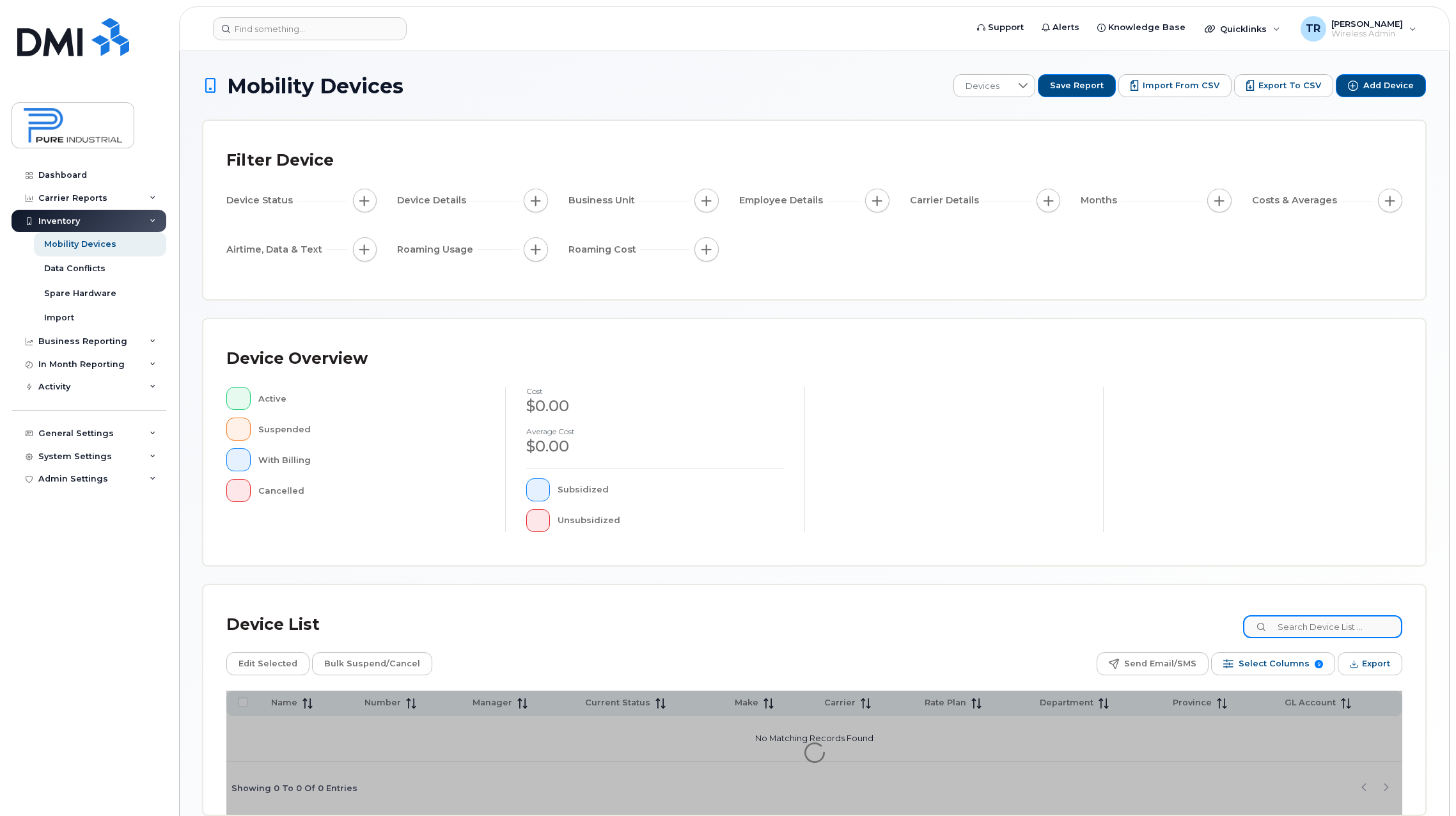
click at [1301, 630] on input at bounding box center [1322, 626] width 159 height 23
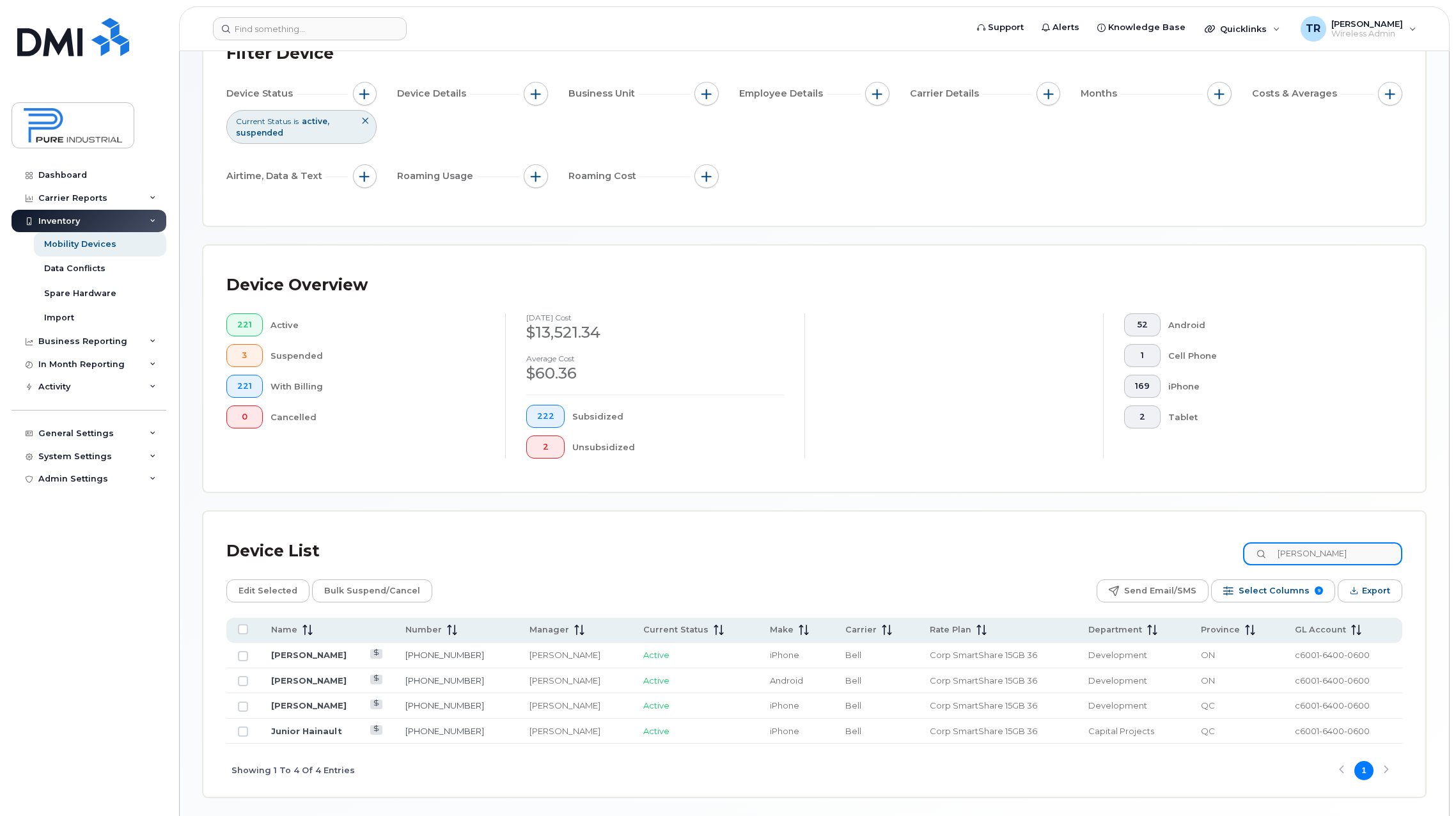
scroll to position [128, 0]
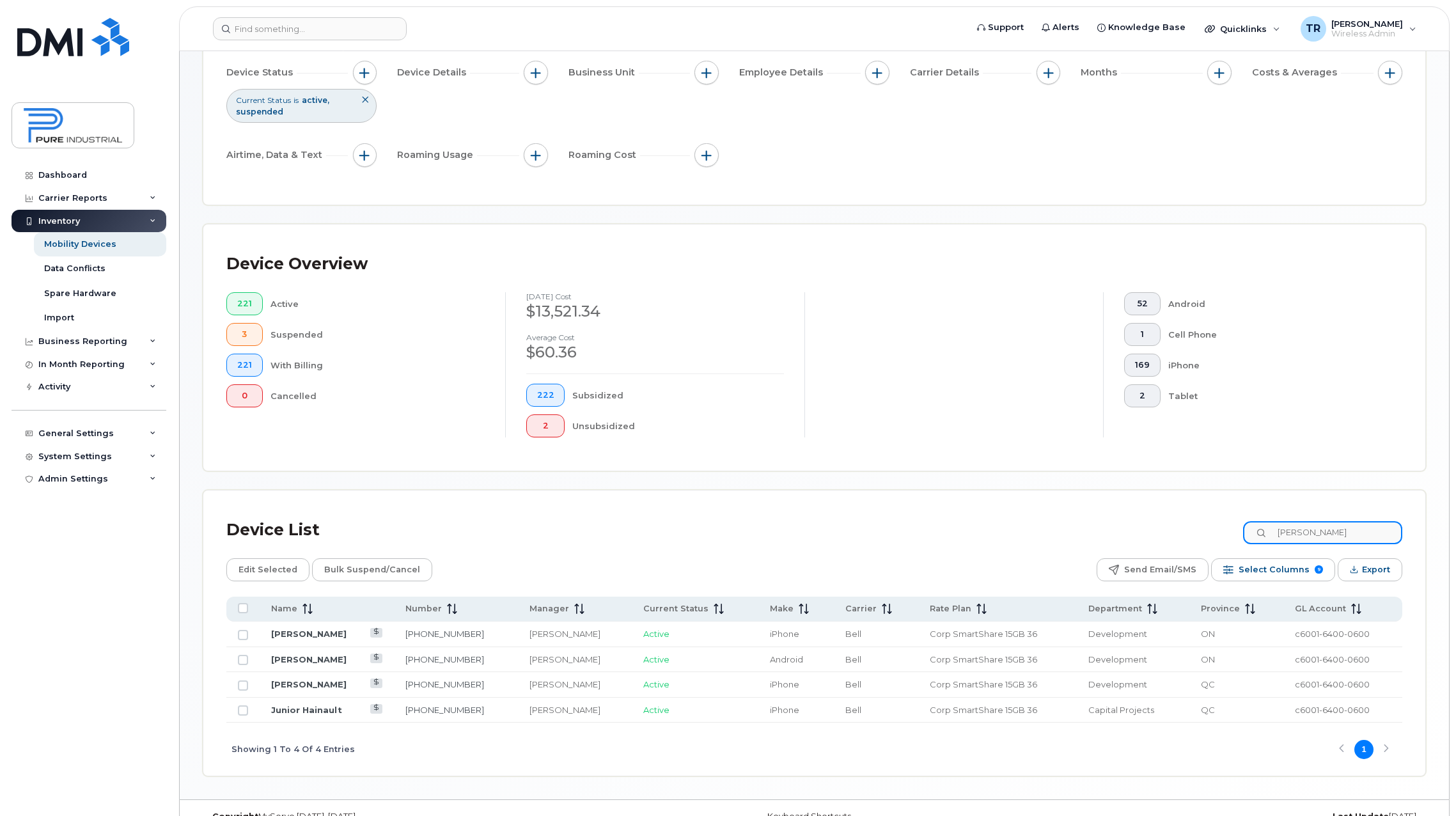
drag, startPoint x: 1314, startPoint y: 536, endPoint x: 1236, endPoint y: 534, distance: 78.0
click at [1237, 534] on div "Device List tim" at bounding box center [813, 530] width 1176 height 34
drag, startPoint x: 1324, startPoint y: 532, endPoint x: 1245, endPoint y: 535, distance: 79.1
click at [1245, 535] on div "Device List donald" at bounding box center [813, 530] width 1176 height 34
drag, startPoint x: 1314, startPoint y: 533, endPoint x: 1270, endPoint y: 528, distance: 44.3
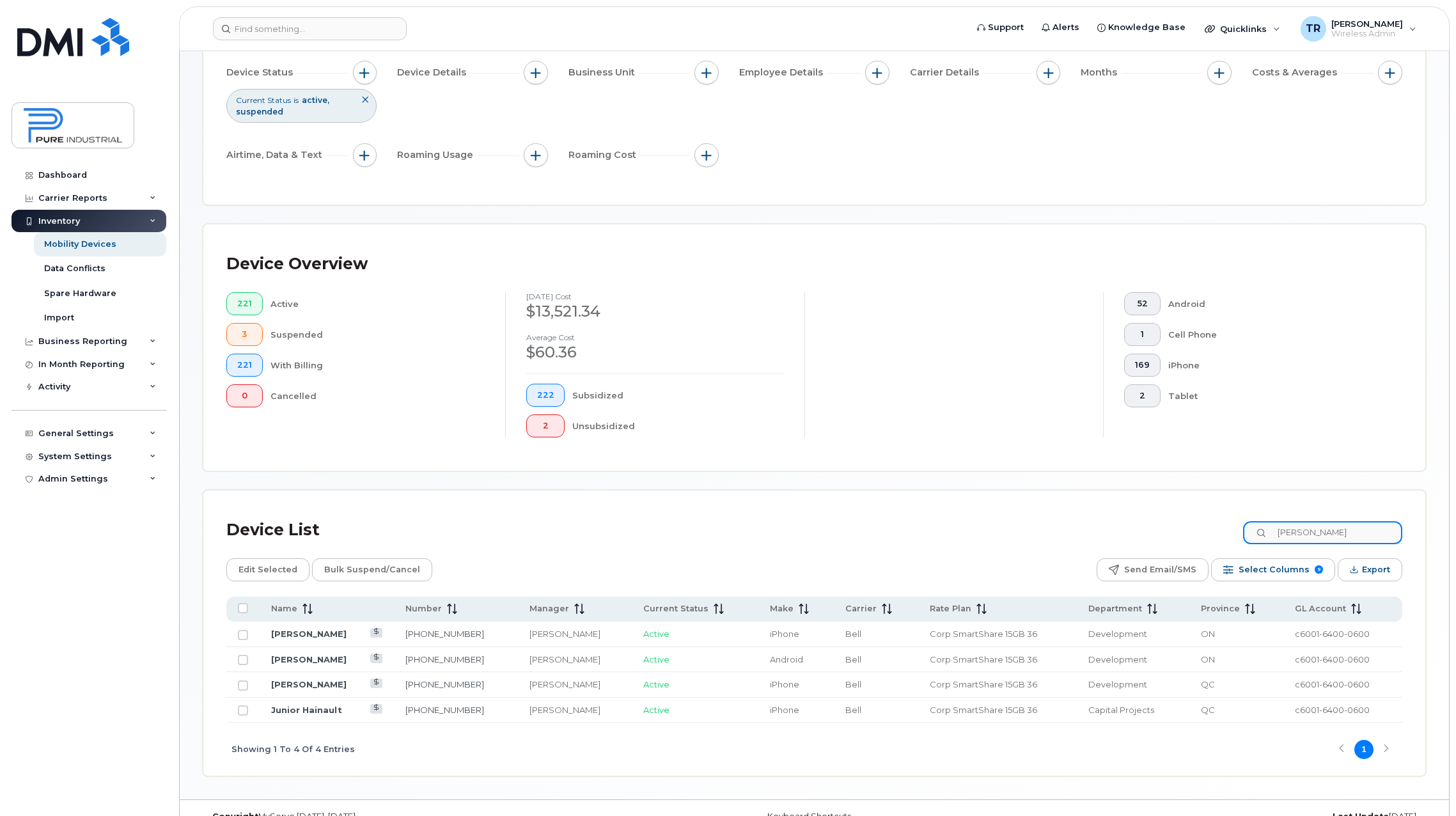
click at [1270, 528] on div "tim" at bounding box center [1322, 532] width 159 height 23
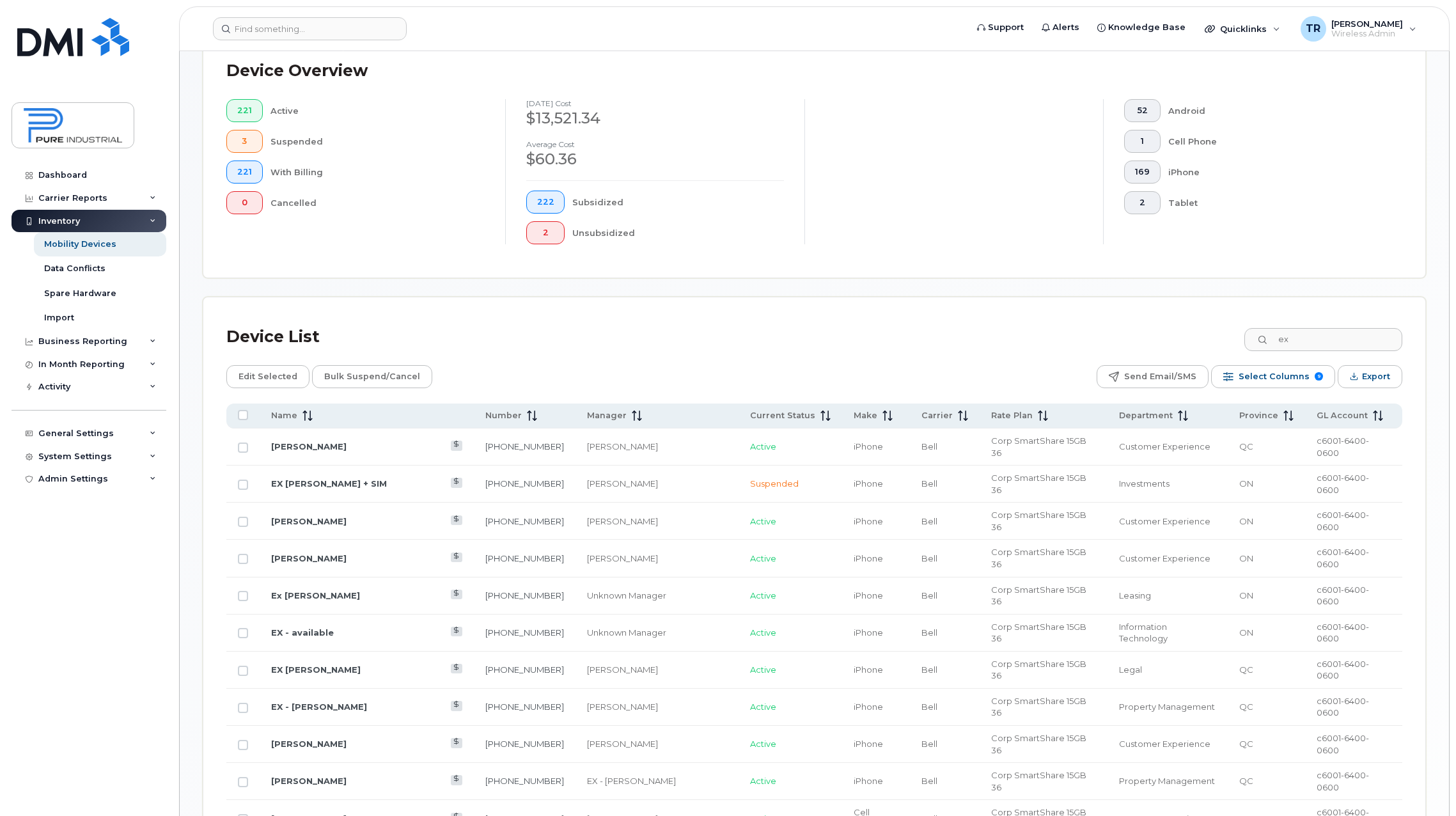
scroll to position [384, 0]
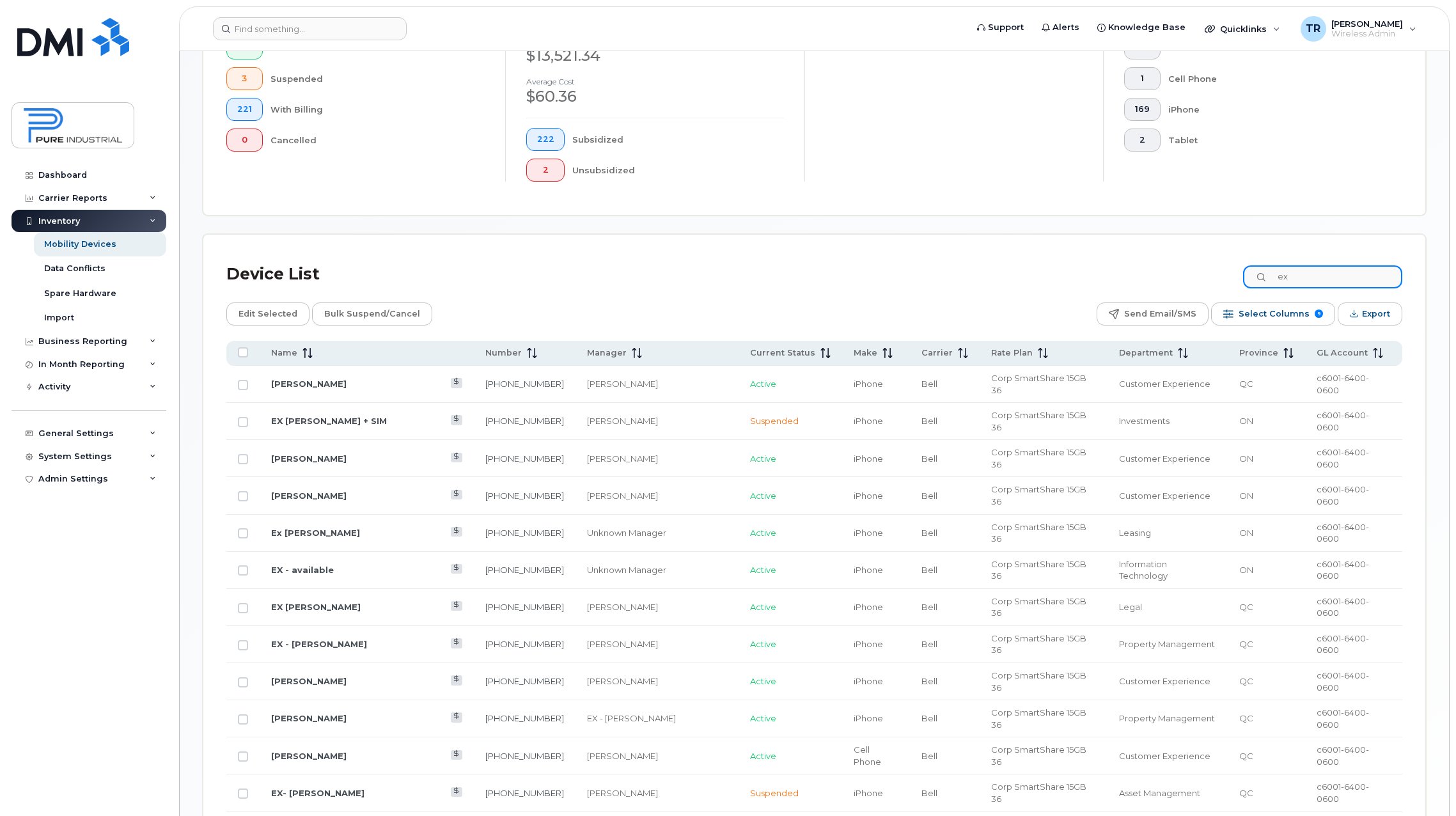
drag, startPoint x: 1308, startPoint y: 275, endPoint x: 1284, endPoint y: 275, distance: 24.0
click at [1284, 275] on input "ex" at bounding box center [1322, 276] width 159 height 23
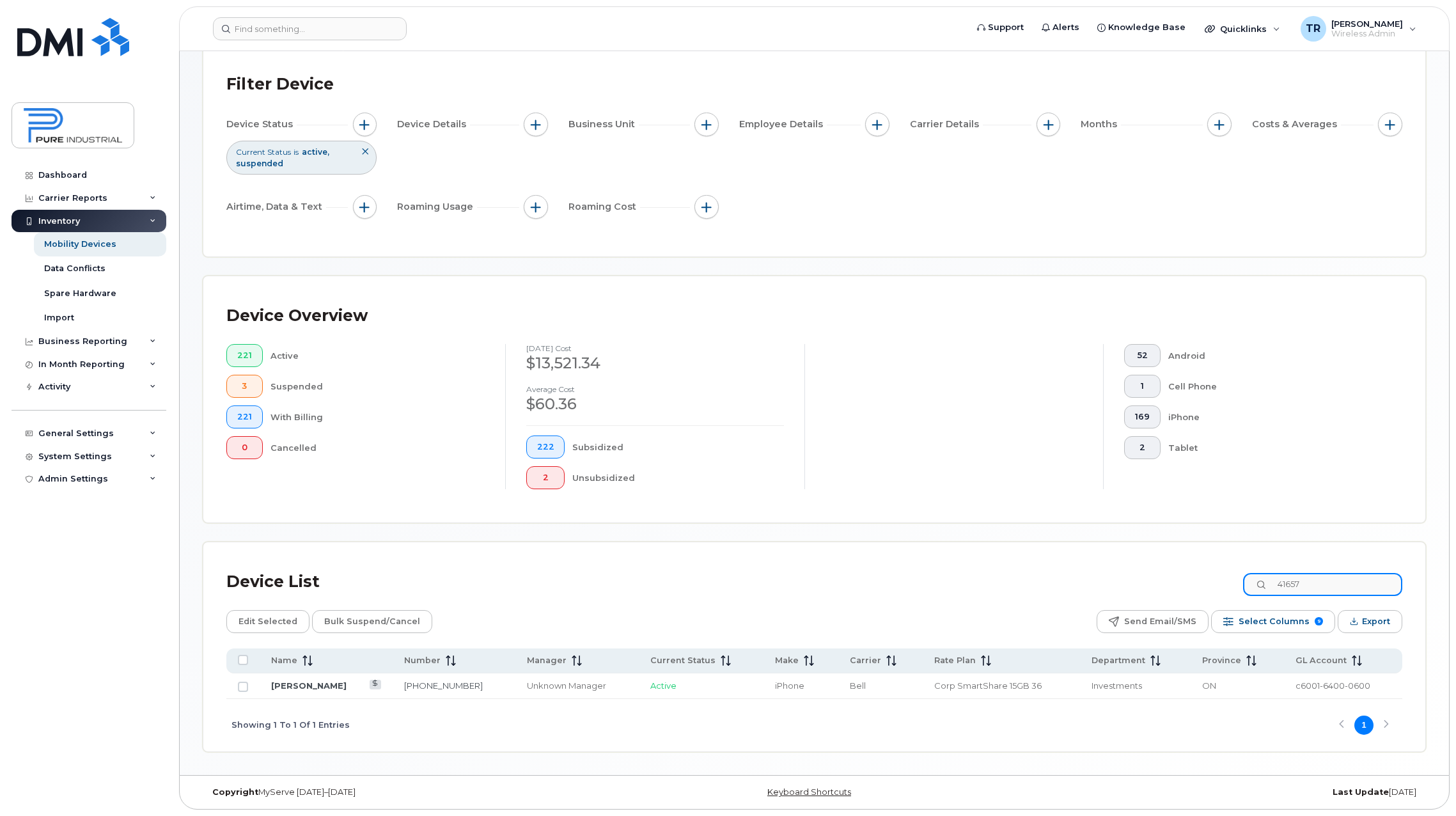
type input "416578"
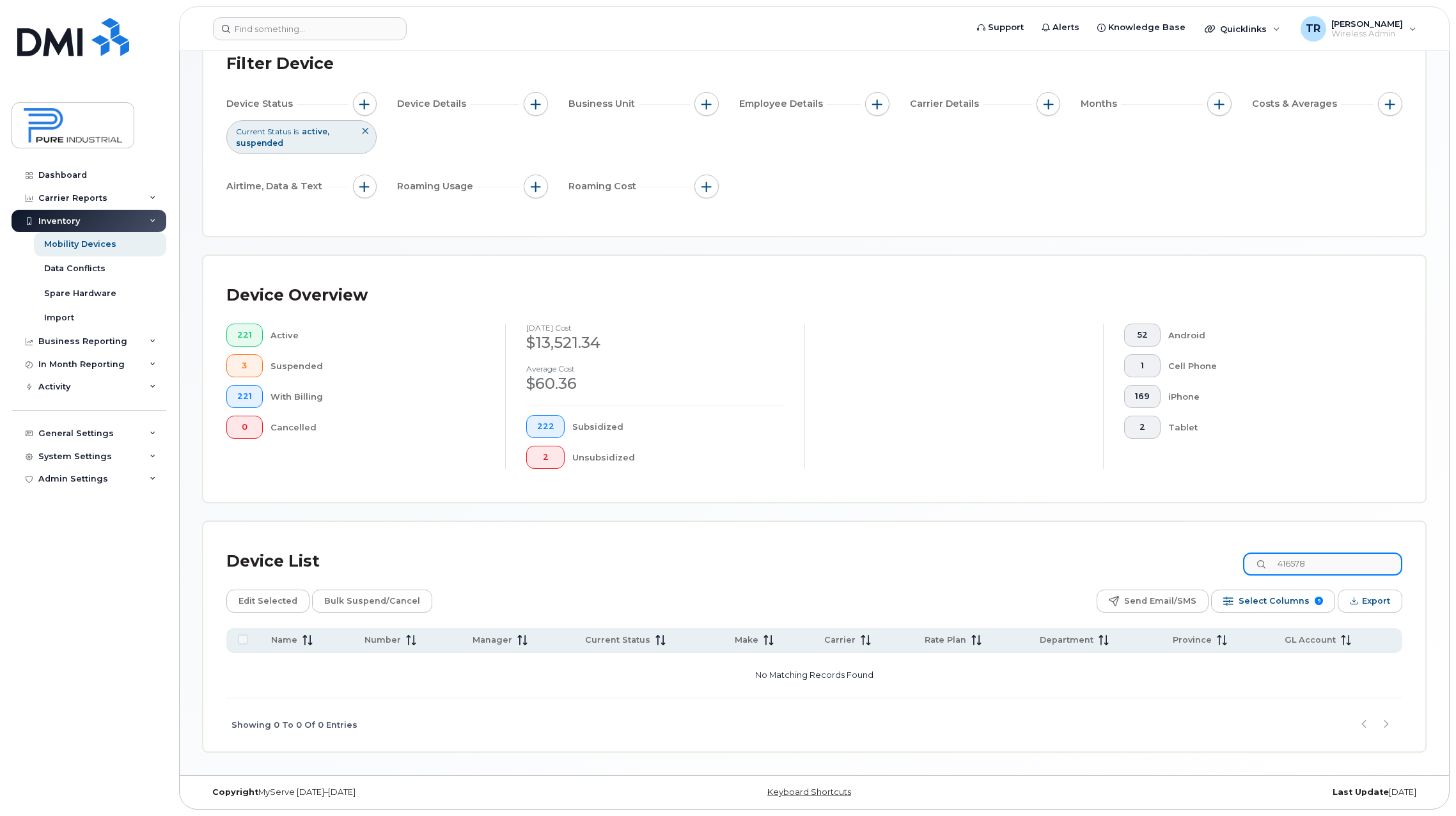
drag, startPoint x: 1320, startPoint y: 564, endPoint x: 1283, endPoint y: 560, distance: 37.2
click at [1283, 560] on input "416578" at bounding box center [1322, 563] width 159 height 23
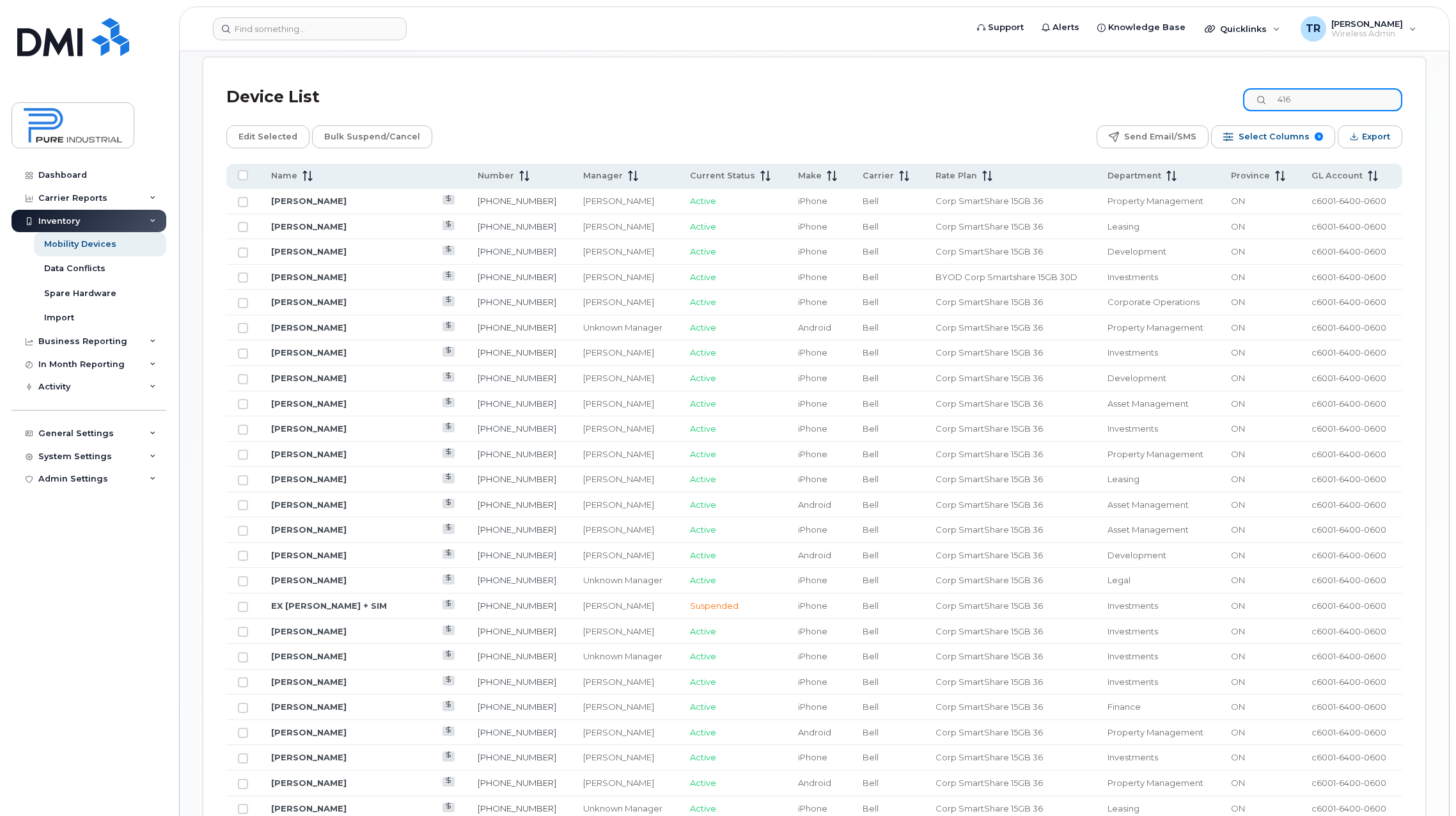
scroll to position [447, 0]
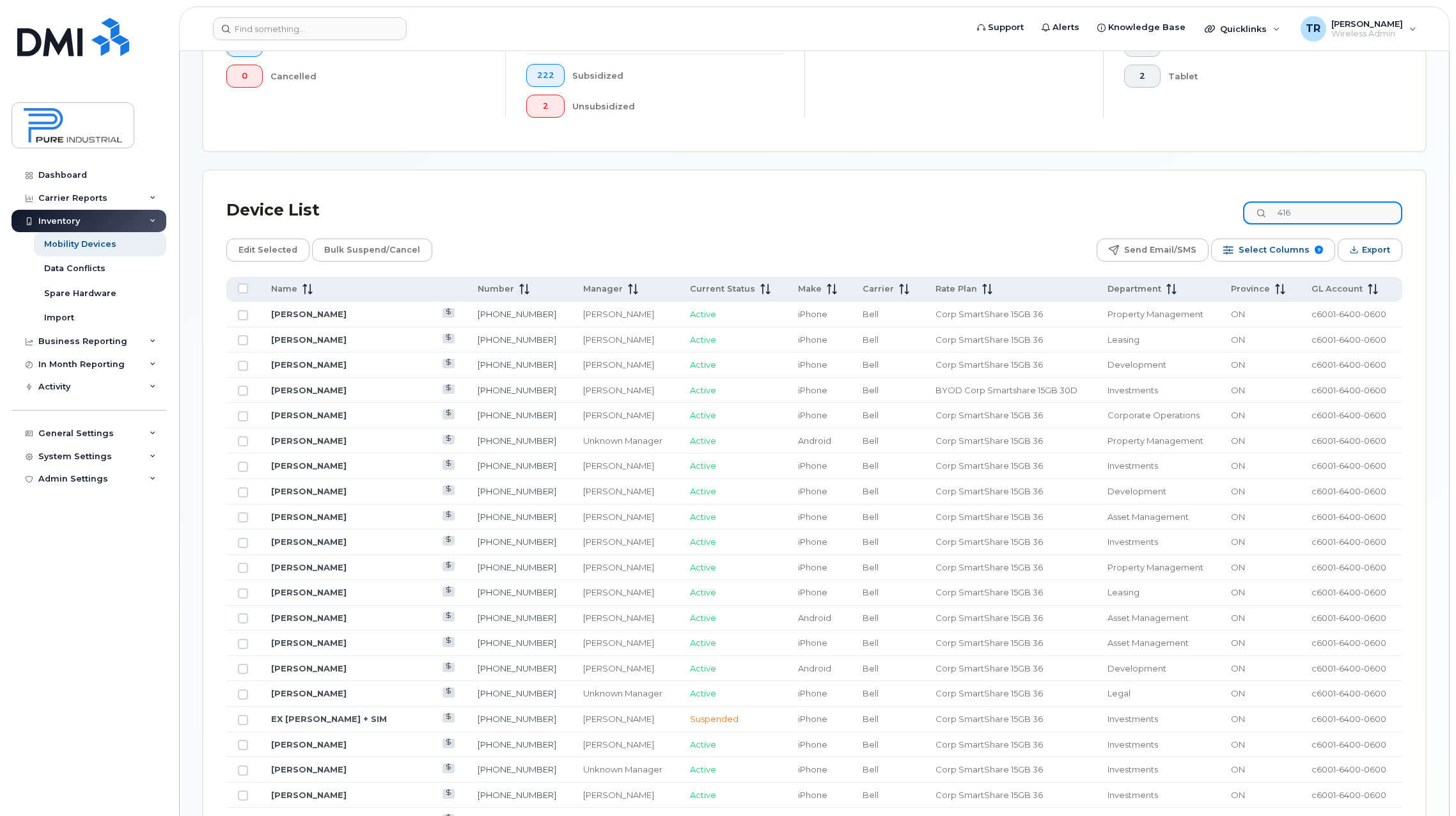
click at [1310, 214] on input "416" at bounding box center [1322, 213] width 159 height 23
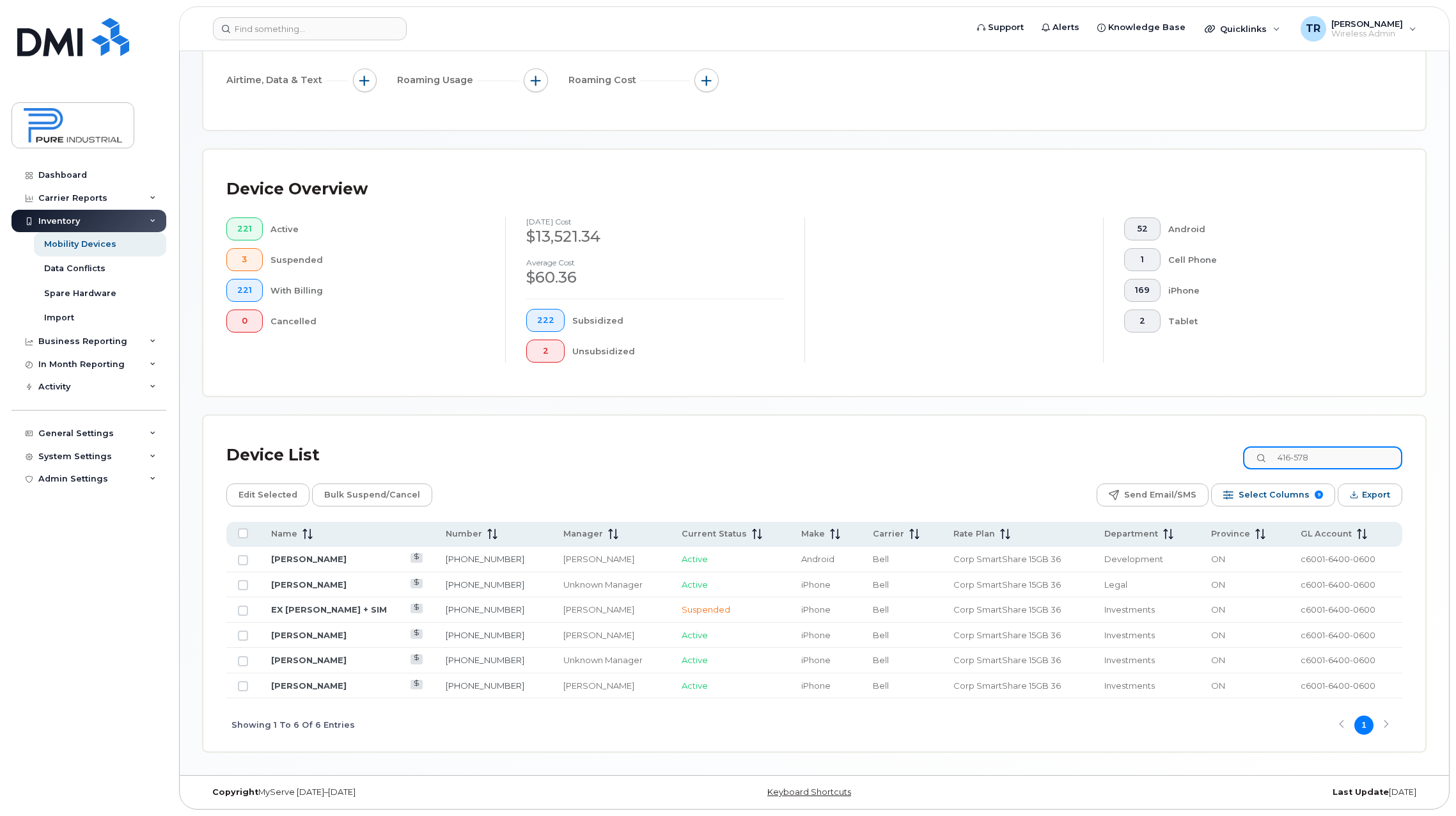
scroll to position [96, 0]
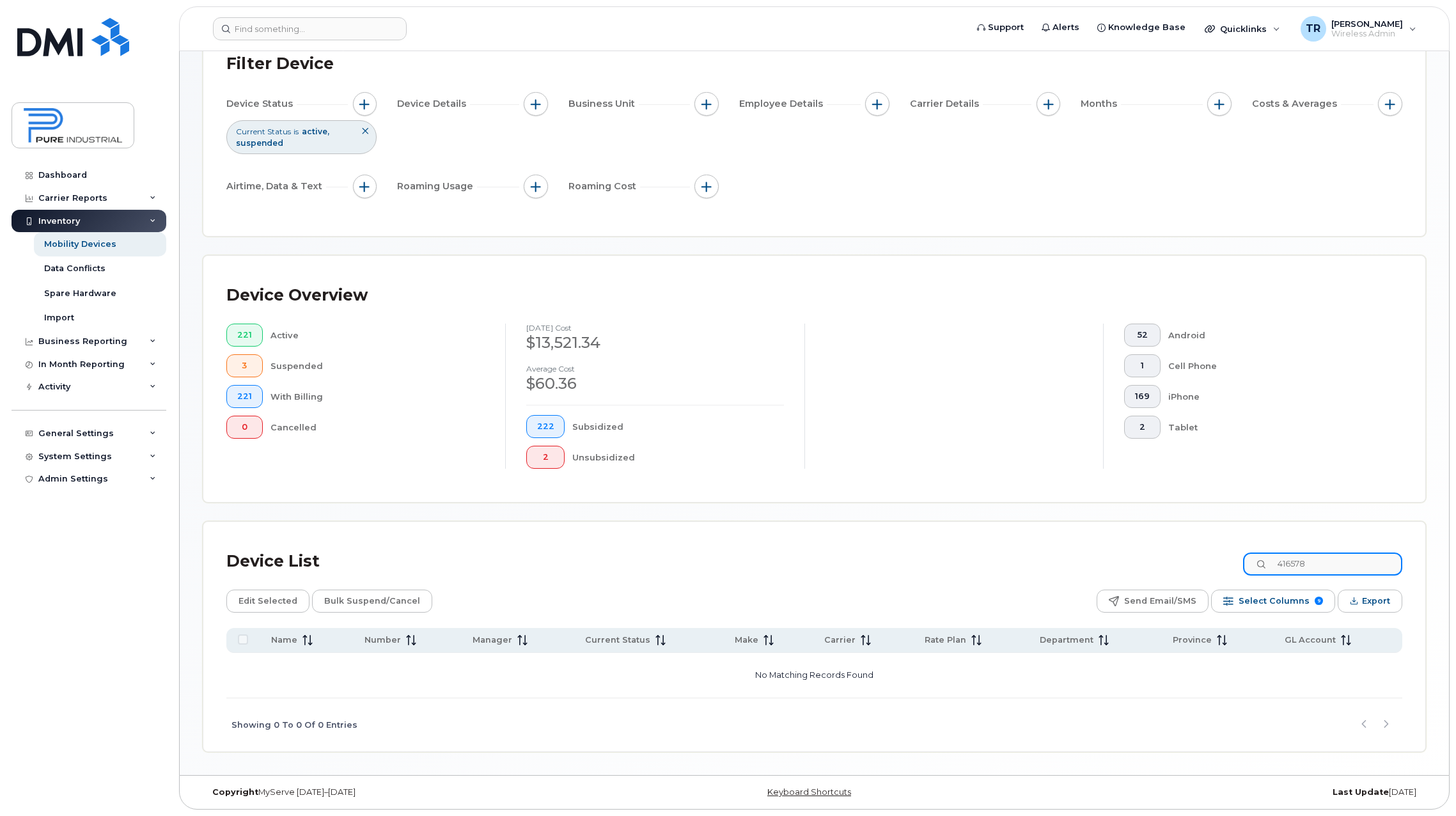
type input "416578"
drag, startPoint x: 1329, startPoint y: 560, endPoint x: 1277, endPoint y: 565, distance: 52.2
click at [1277, 565] on div "416578" at bounding box center [1322, 563] width 159 height 23
click at [83, 171] on div "Dashboard" at bounding box center [63, 175] width 49 height 10
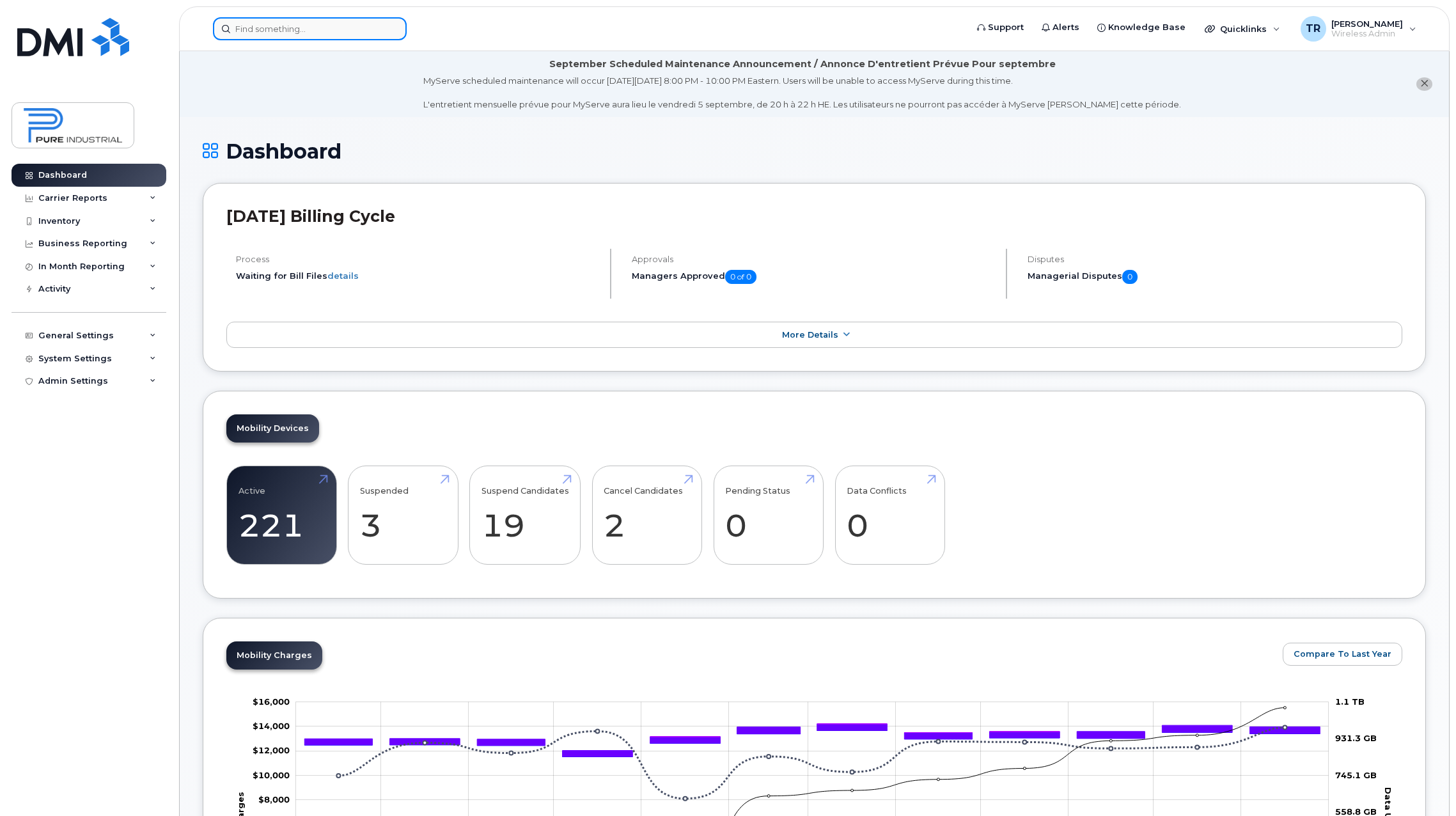
click at [252, 29] on input at bounding box center [309, 28] width 193 height 23
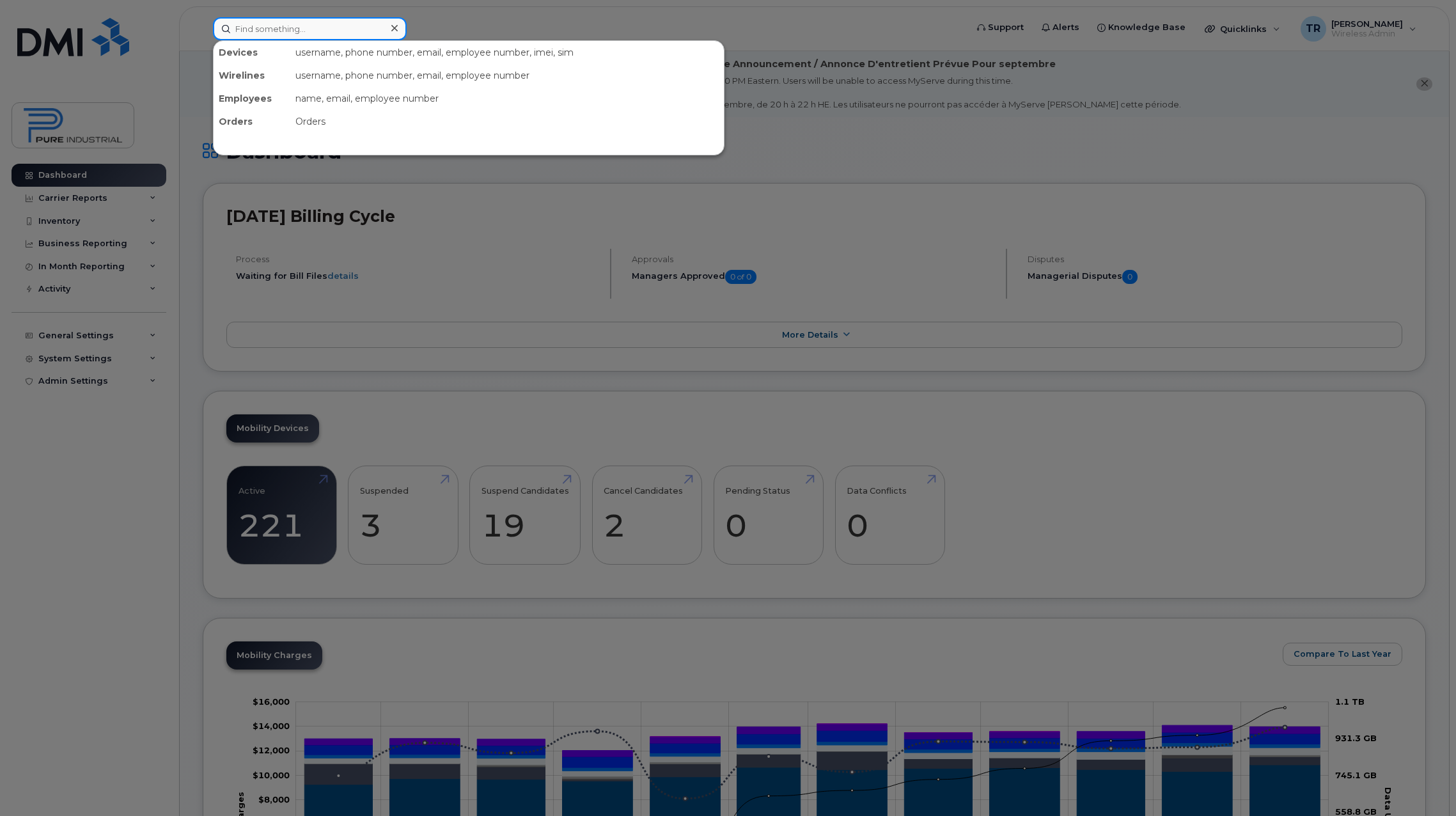
paste input "416578"
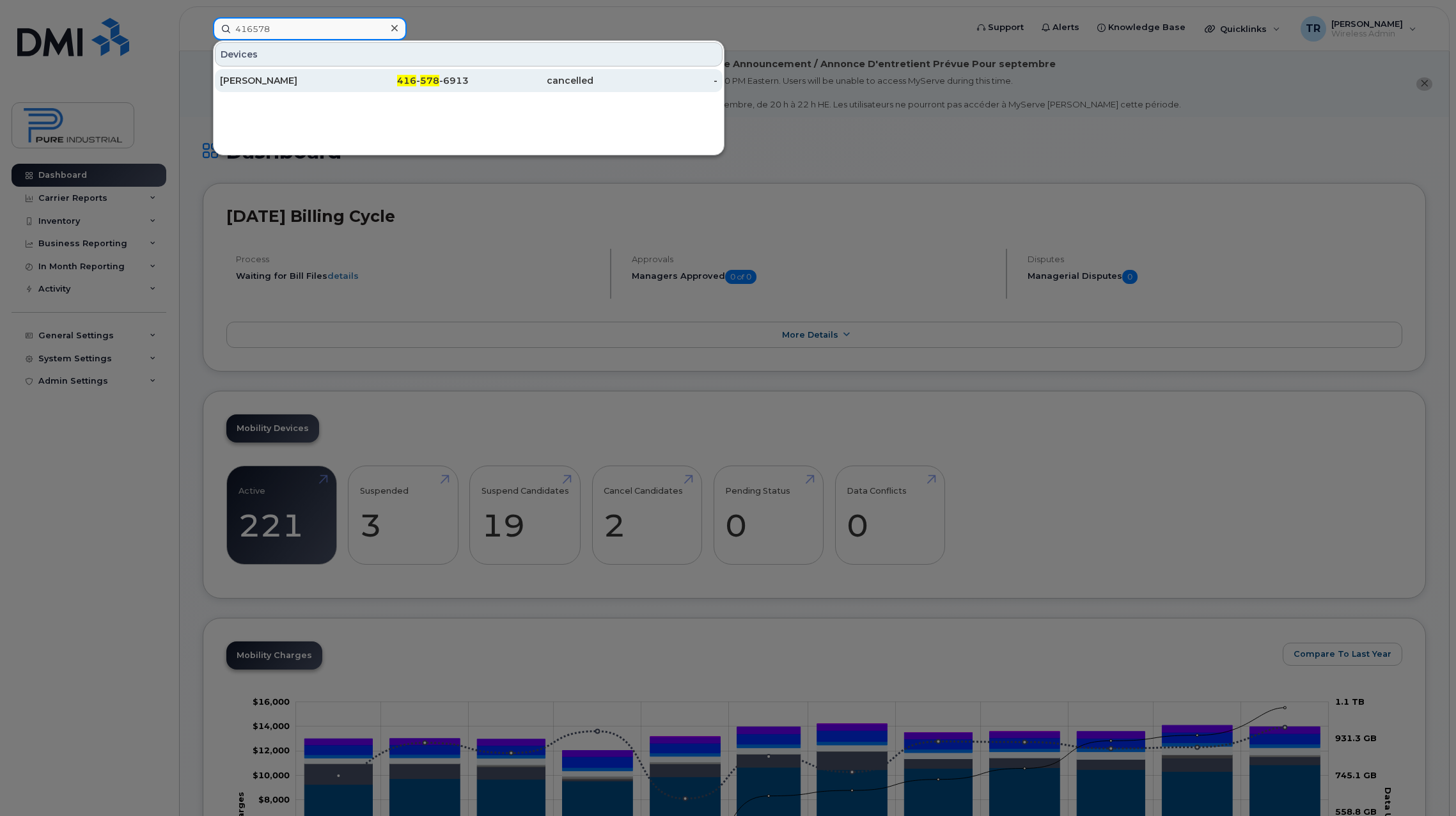
type input "416578"
click at [298, 78] on div "[PERSON_NAME]" at bounding box center [281, 80] width 124 height 13
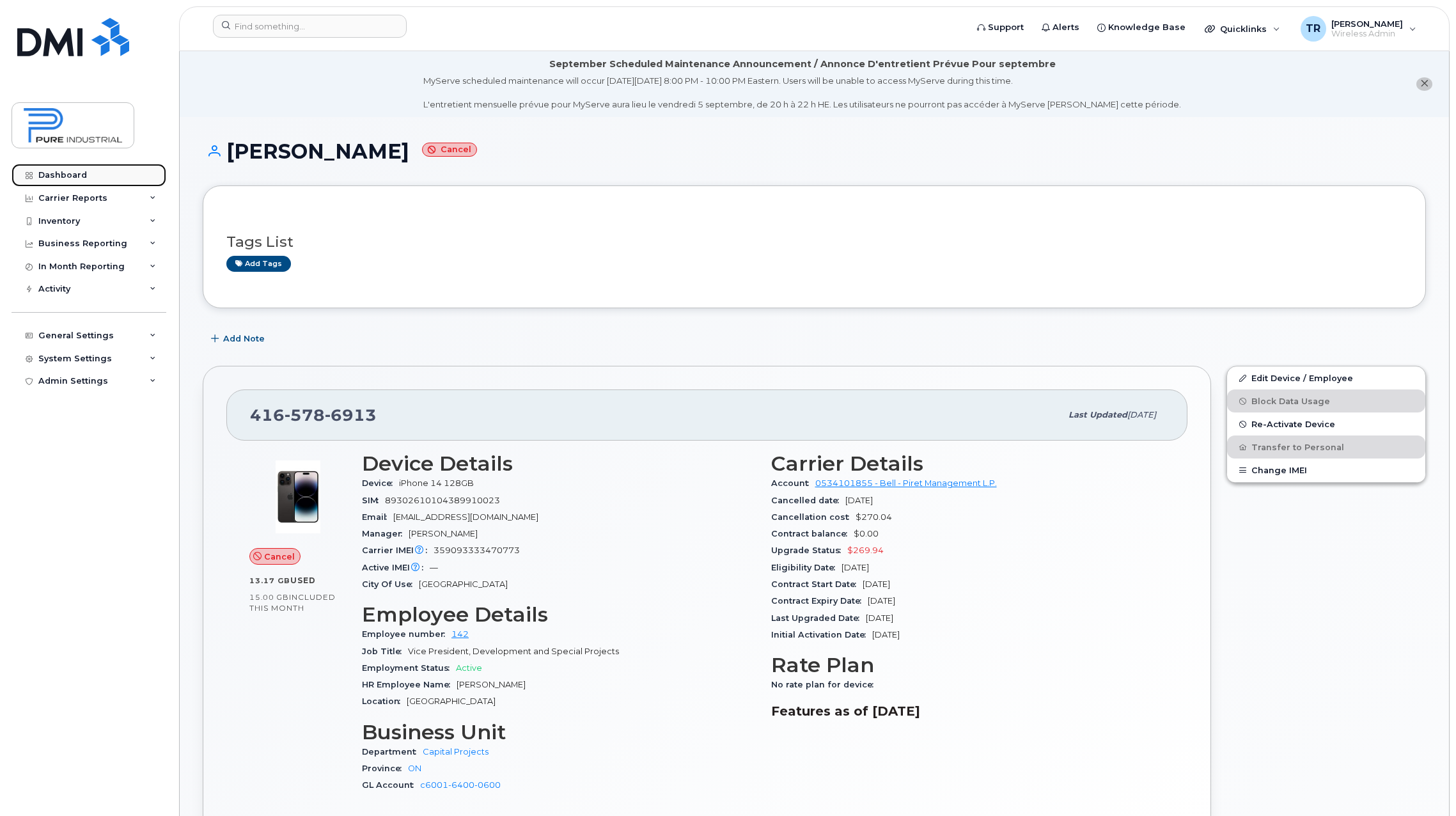
click at [71, 174] on div "Dashboard" at bounding box center [63, 175] width 49 height 10
